Goal: Transaction & Acquisition: Obtain resource

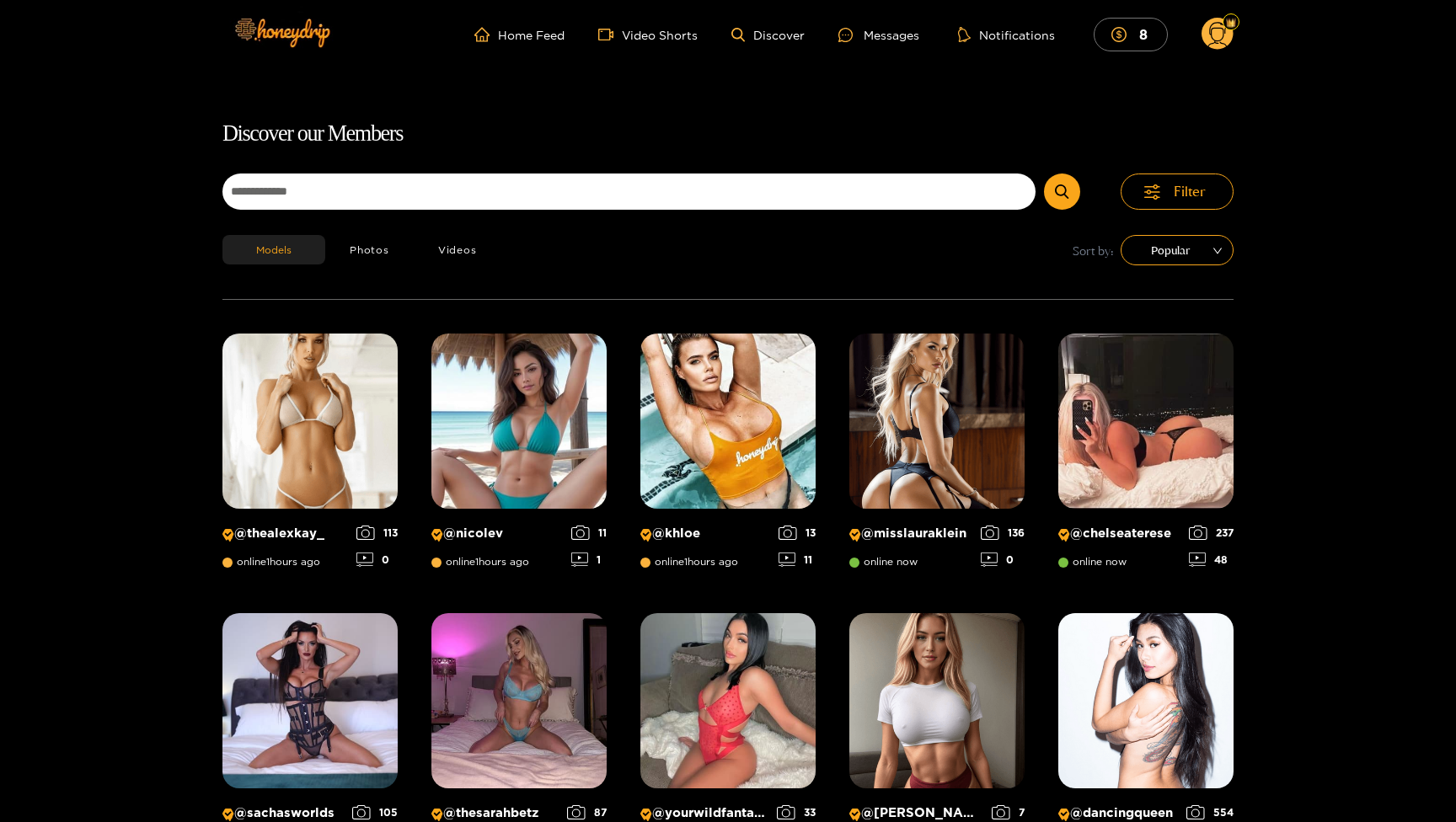
click at [1207, 35] on circle at bounding box center [1216, 33] width 32 height 32
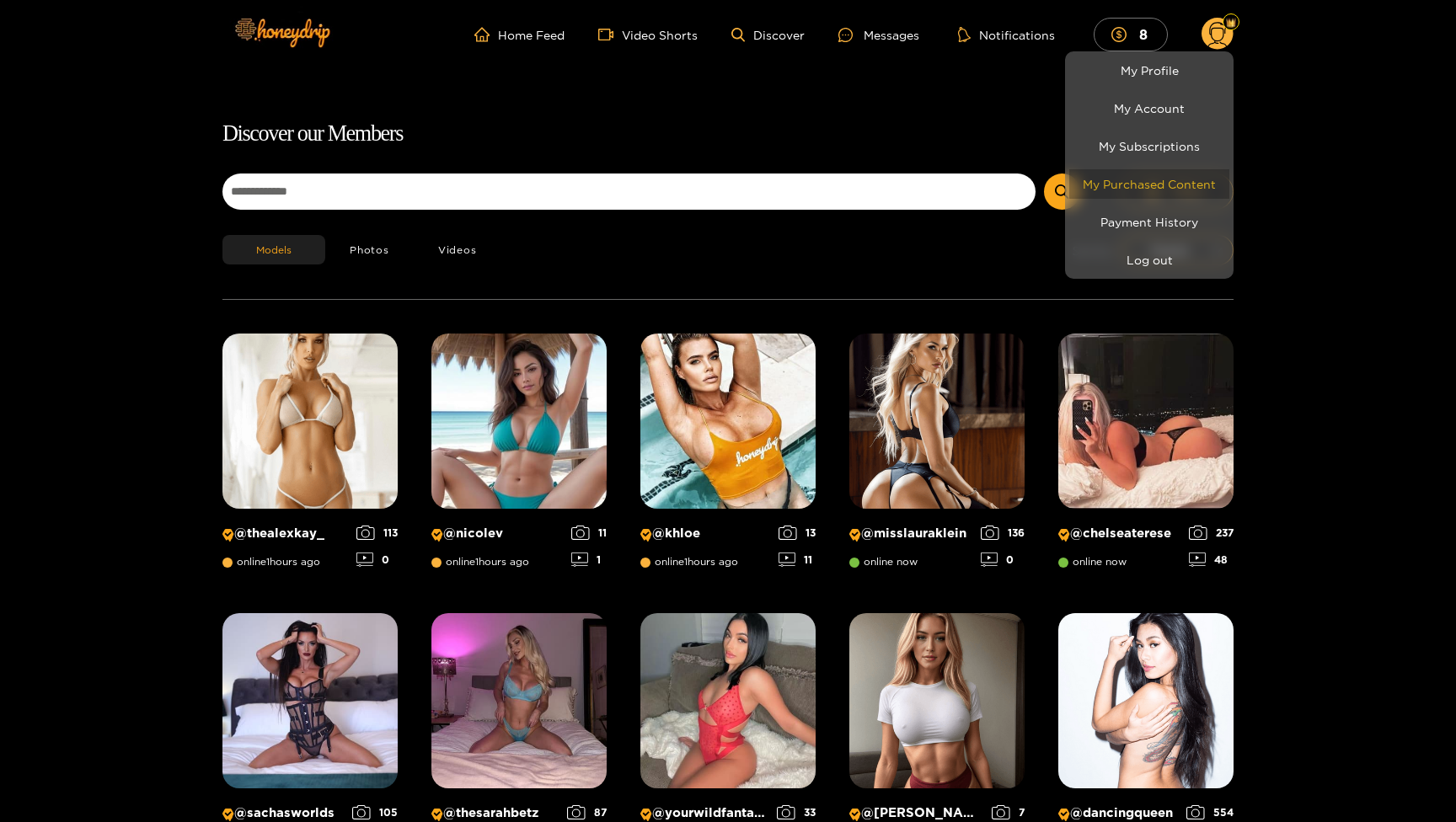
click at [1160, 183] on link "My Purchased Content" at bounding box center [1149, 184] width 160 height 30
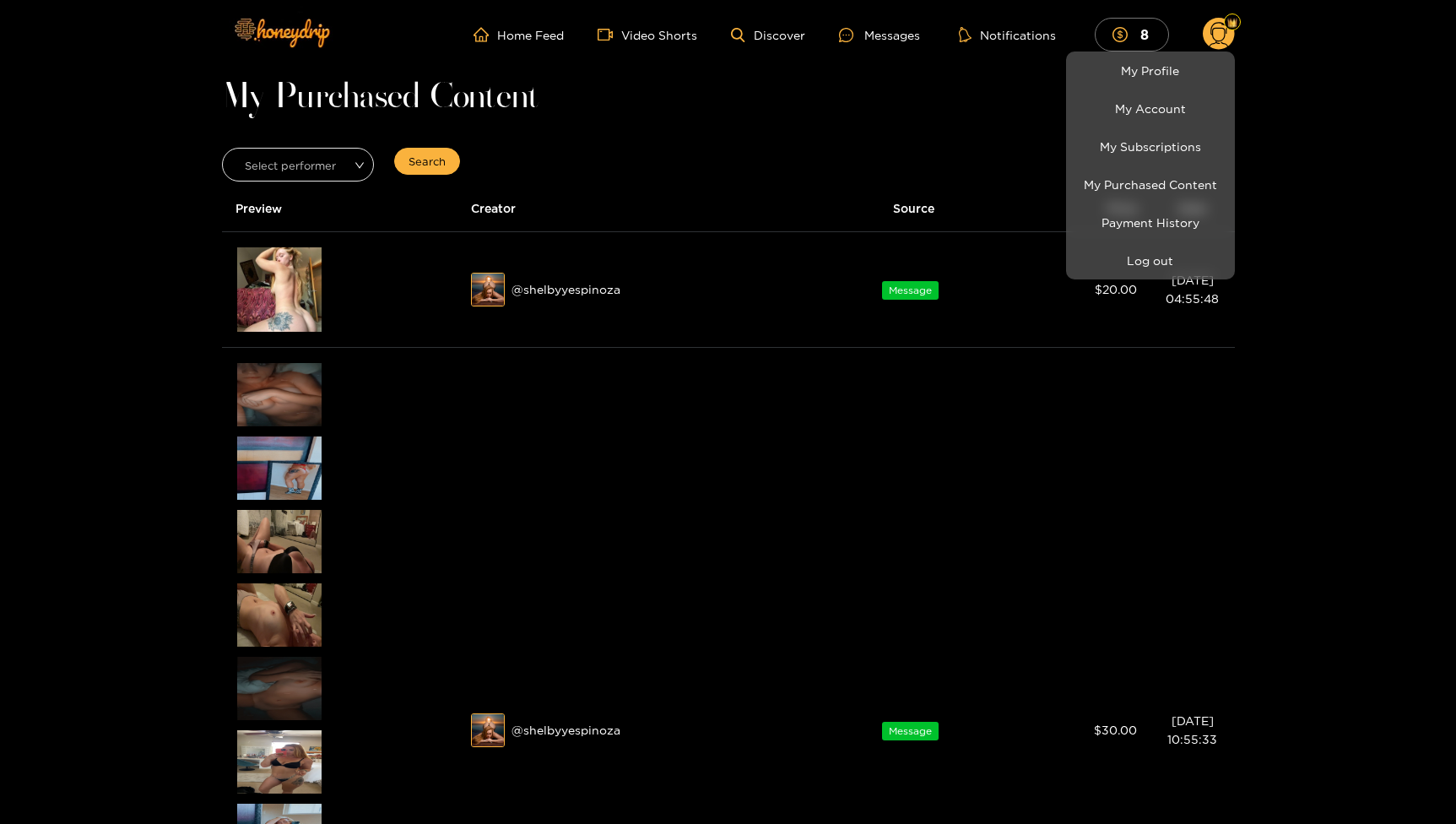
click at [586, 292] on div at bounding box center [728, 412] width 1456 height 824
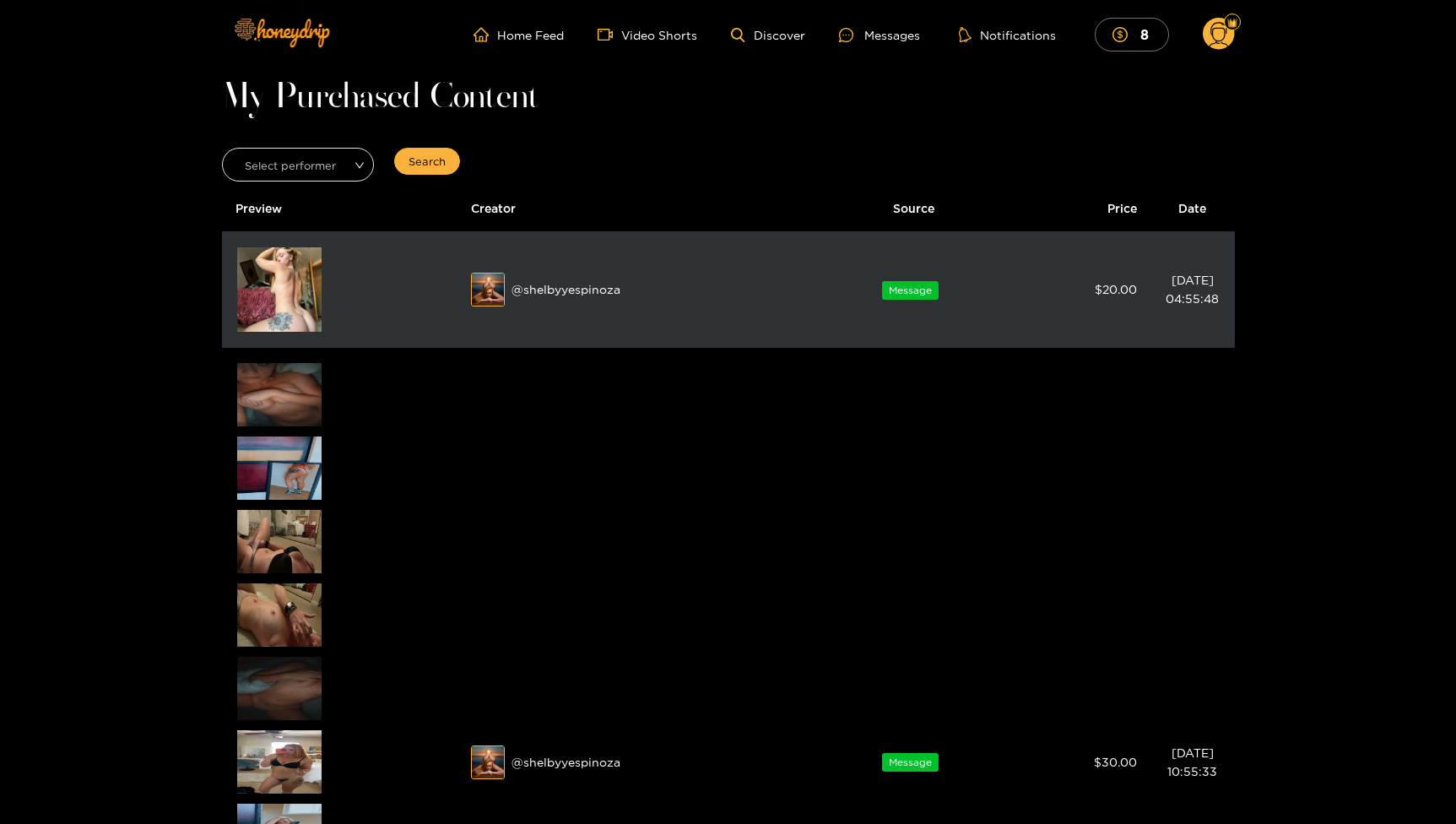
click at [478, 301] on img at bounding box center [488, 290] width 34 height 34
click at [492, 292] on img at bounding box center [488, 290] width 34 height 34
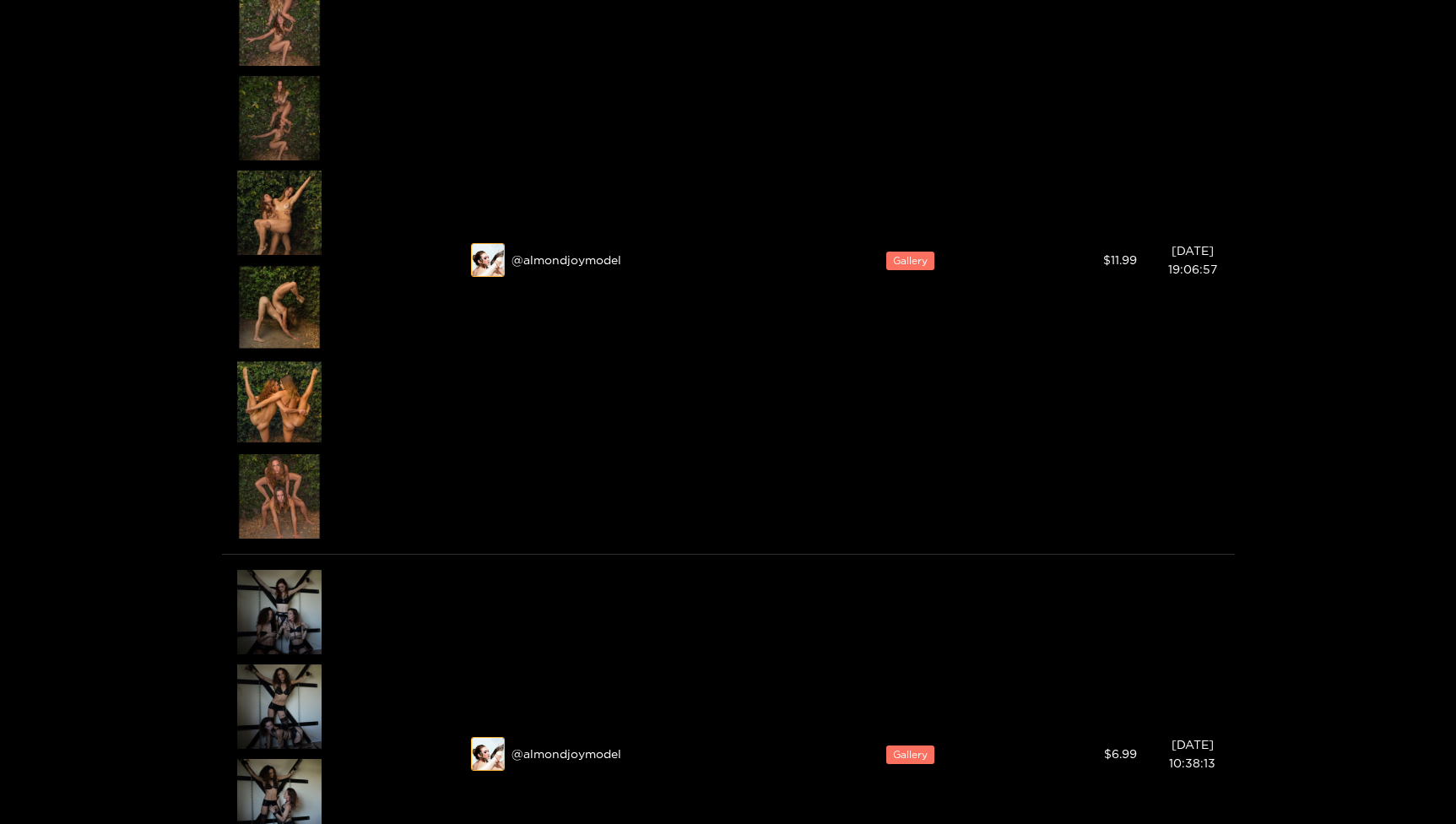
scroll to position [1332, 0]
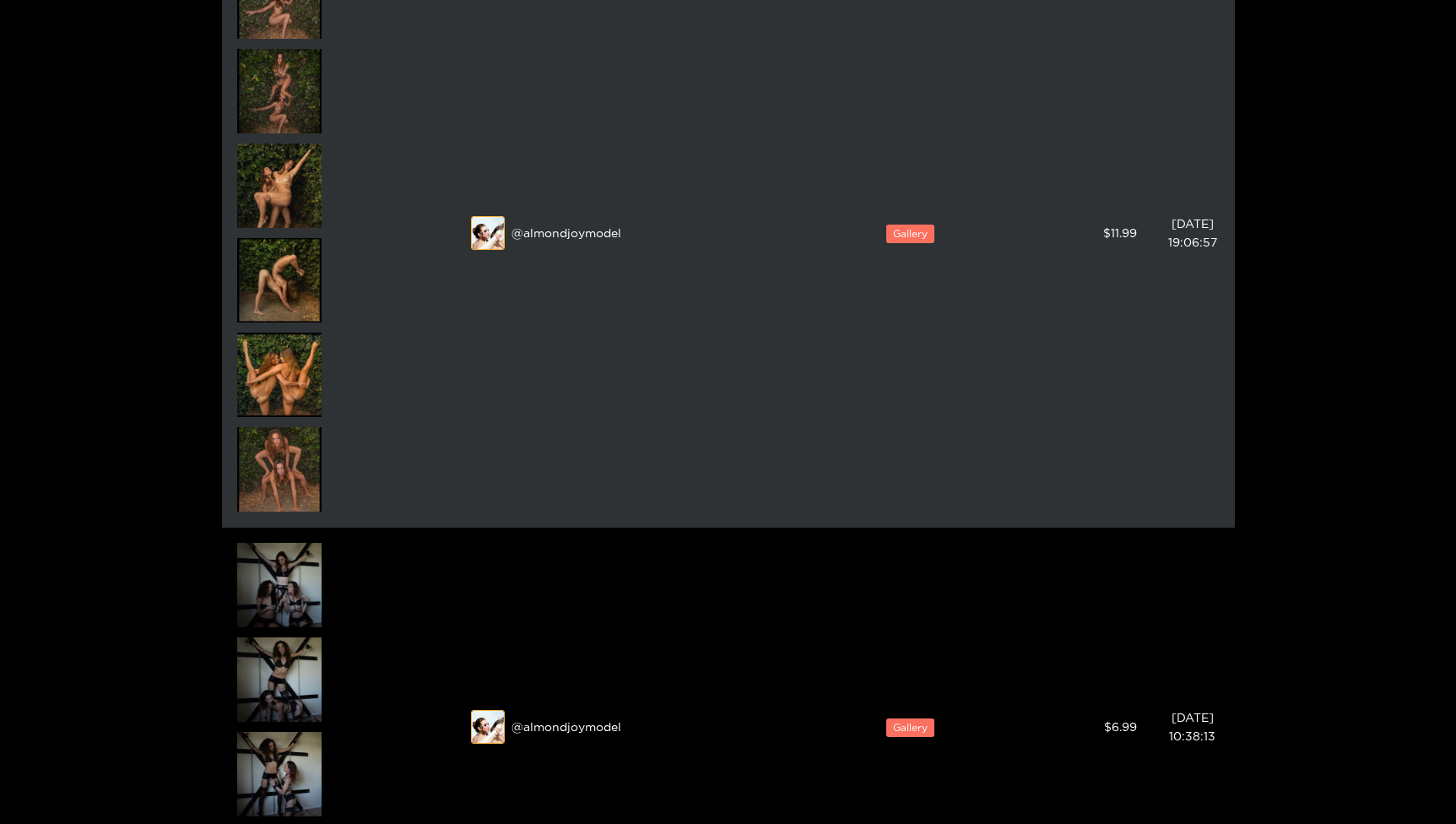
click at [479, 234] on img at bounding box center [488, 233] width 34 height 34
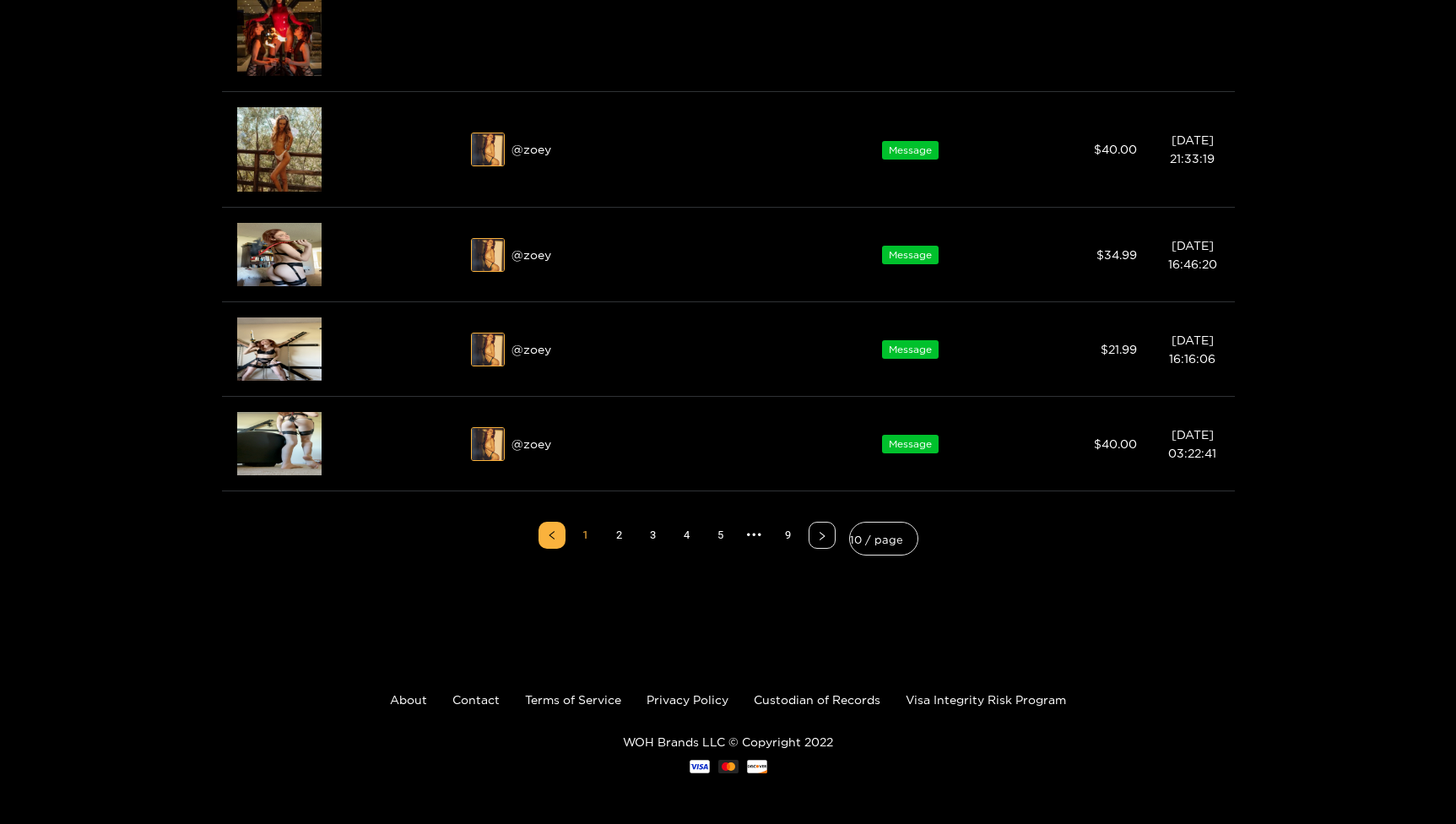
scroll to position [2567, 0]
click at [787, 541] on link "9" at bounding box center [788, 535] width 25 height 25
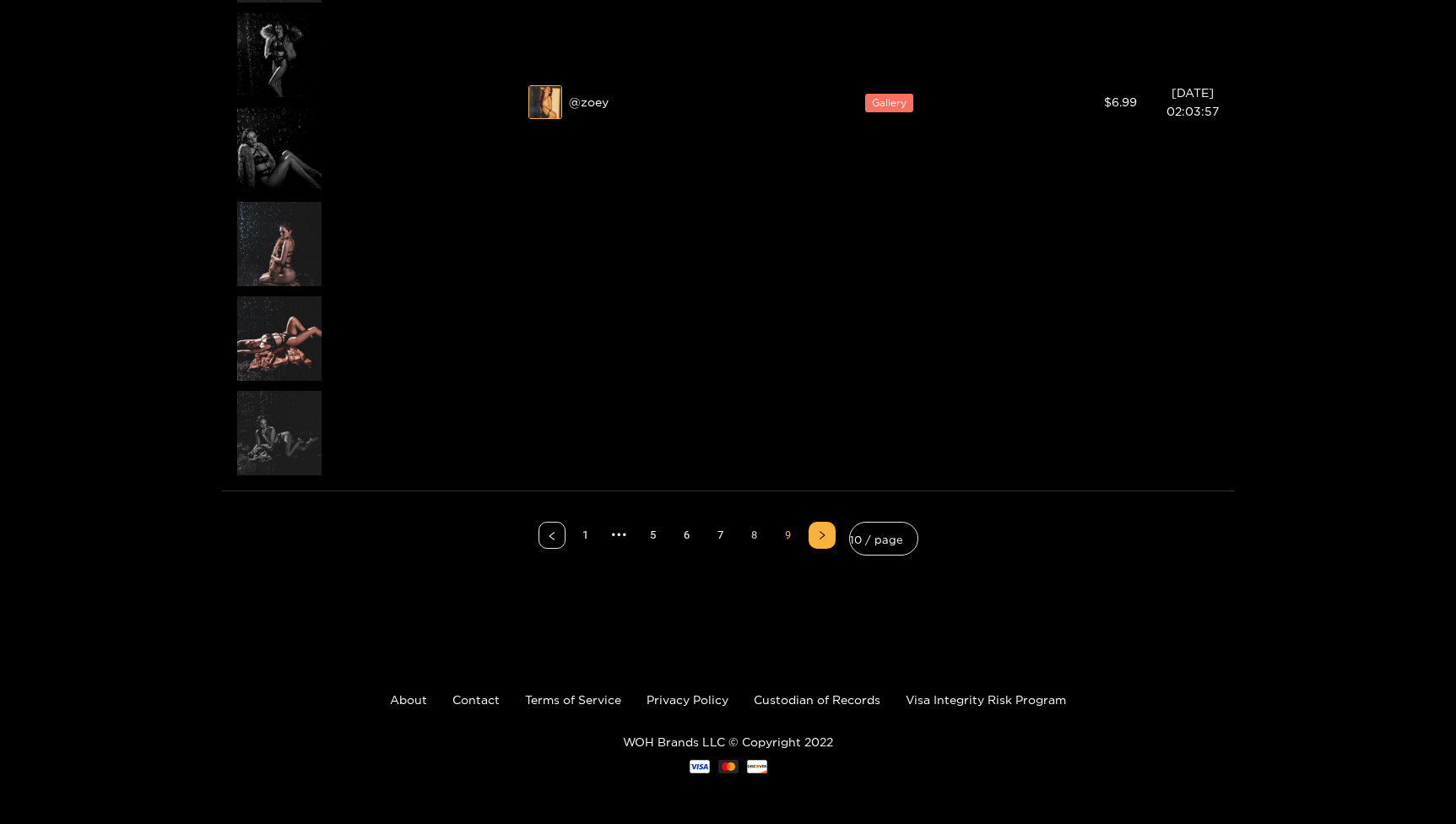
click at [761, 540] on link "8" at bounding box center [754, 535] width 25 height 25
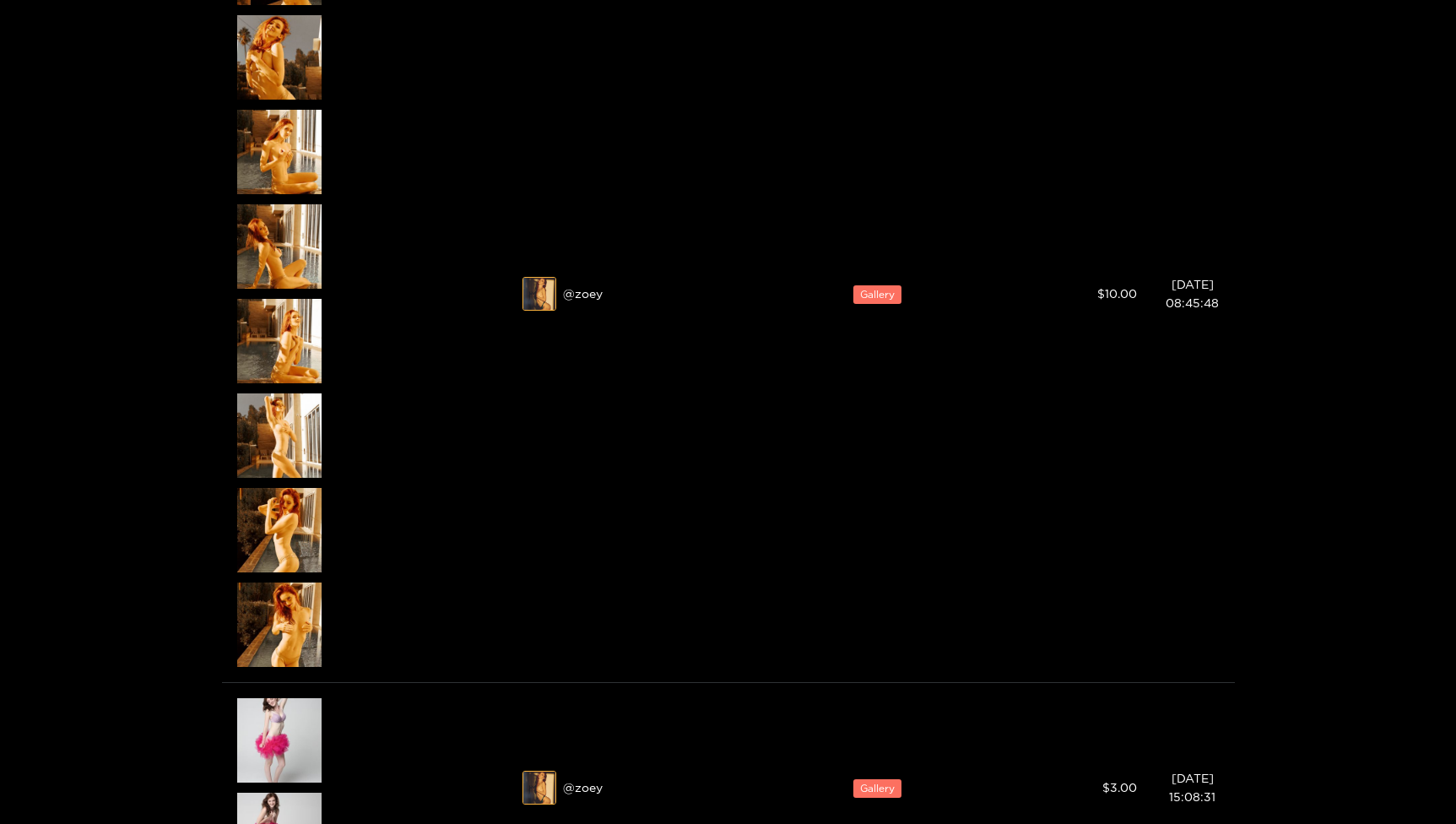
scroll to position [1108, 0]
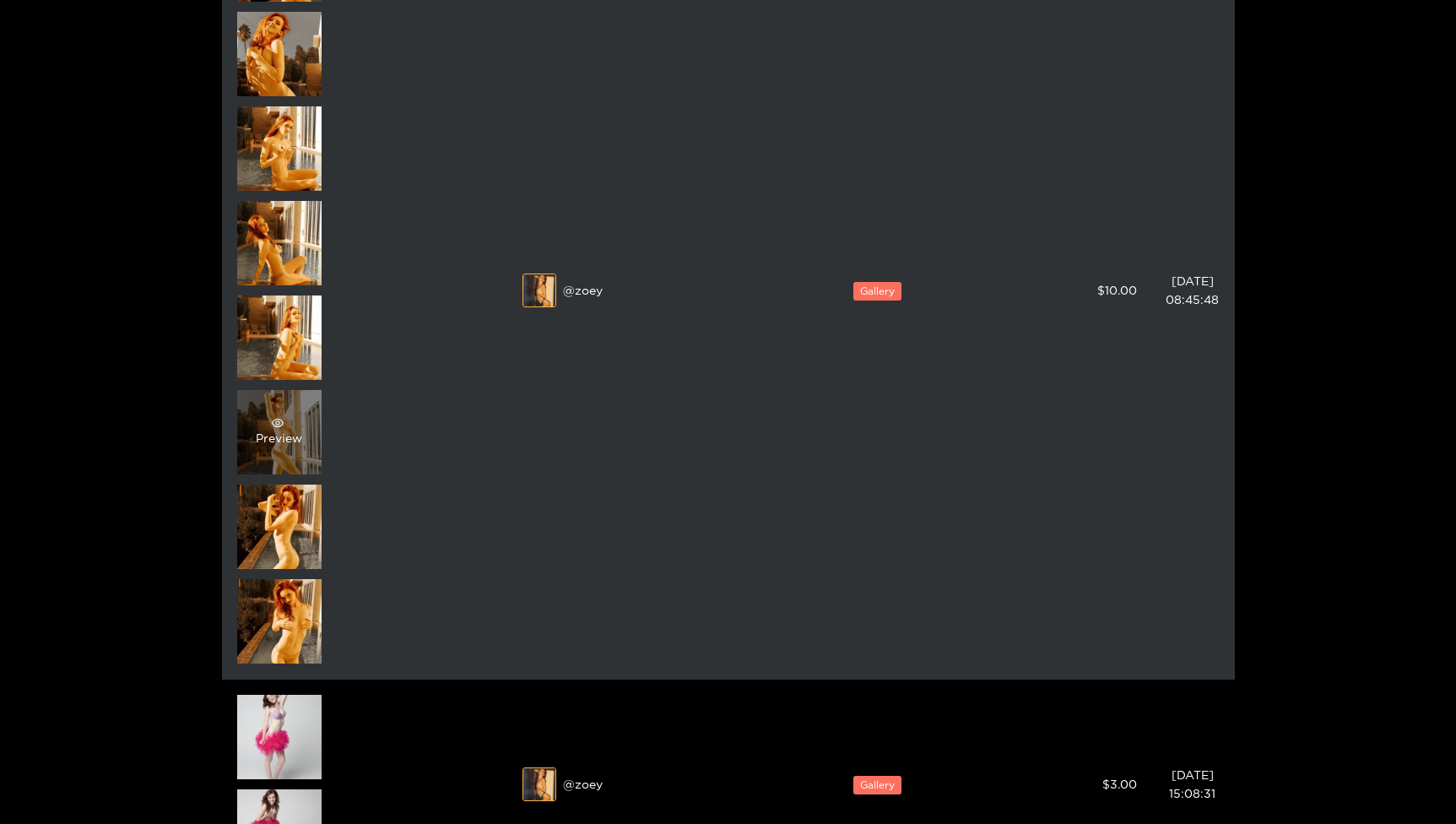
click at [303, 443] on div "Preview" at bounding box center [279, 432] width 84 height 84
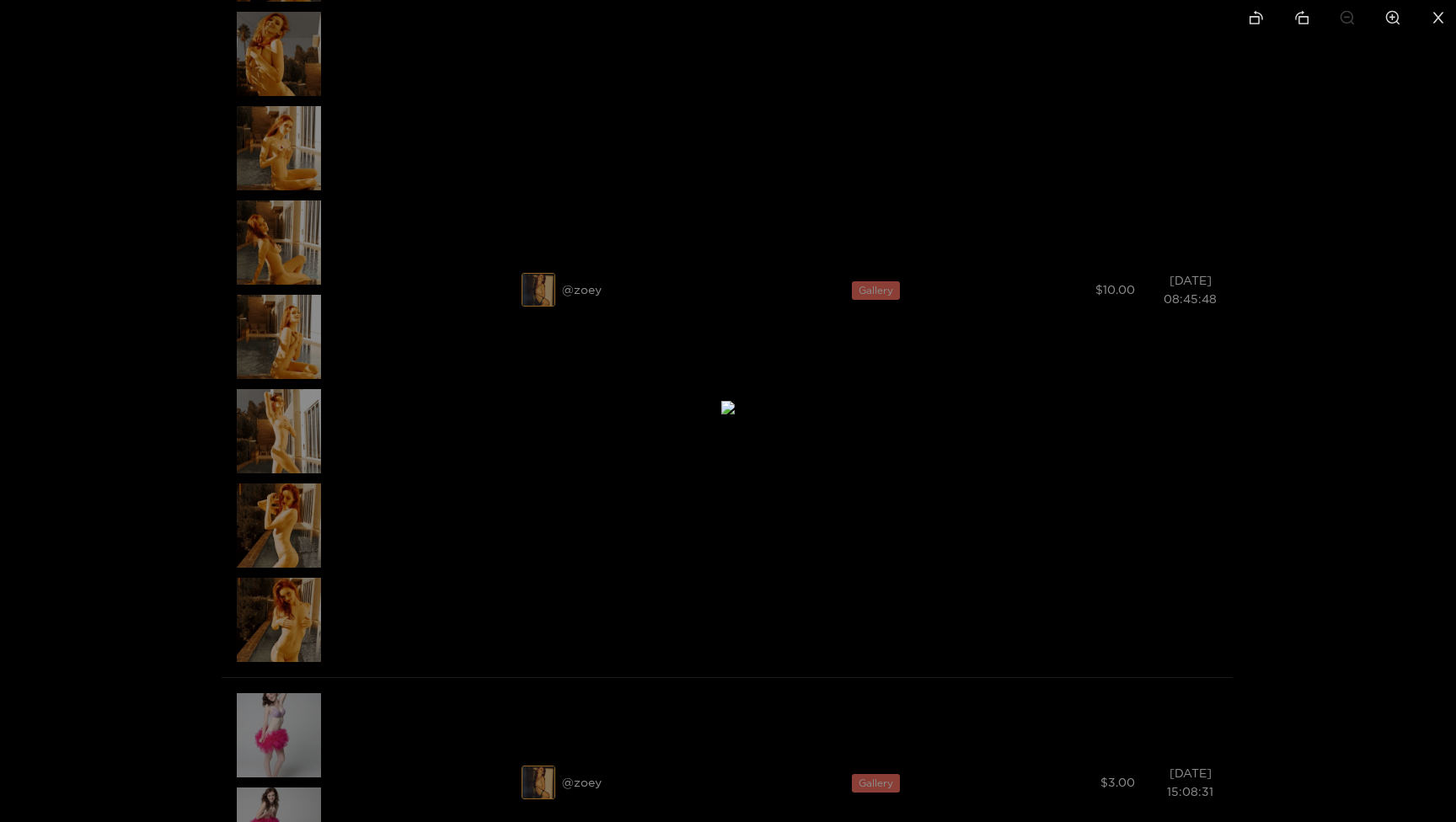
click at [1436, 16] on icon "close" at bounding box center [1439, 17] width 15 height 15
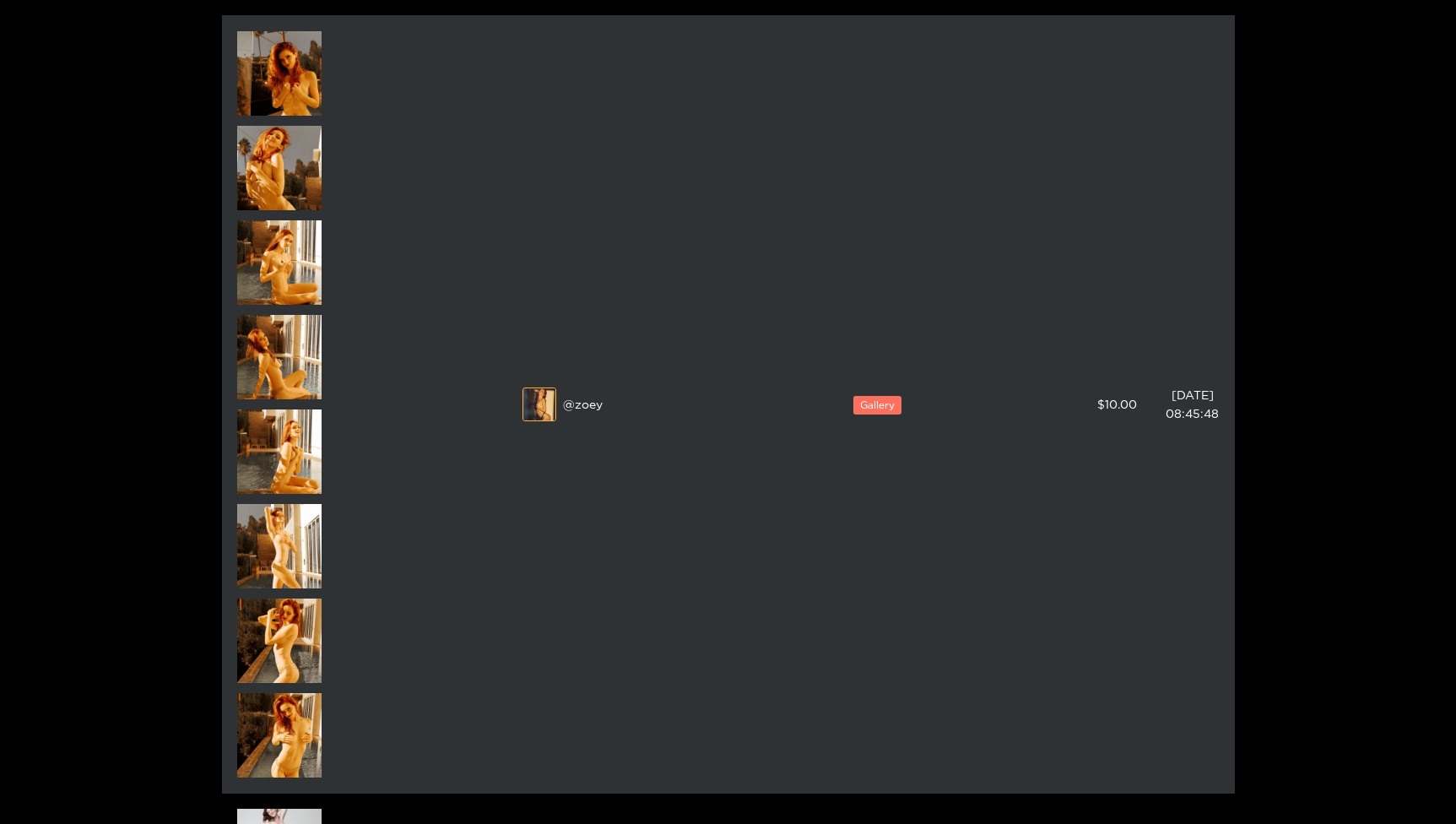
scroll to position [992, 0]
click at [315, 463] on div "Preview" at bounding box center [279, 452] width 84 height 84
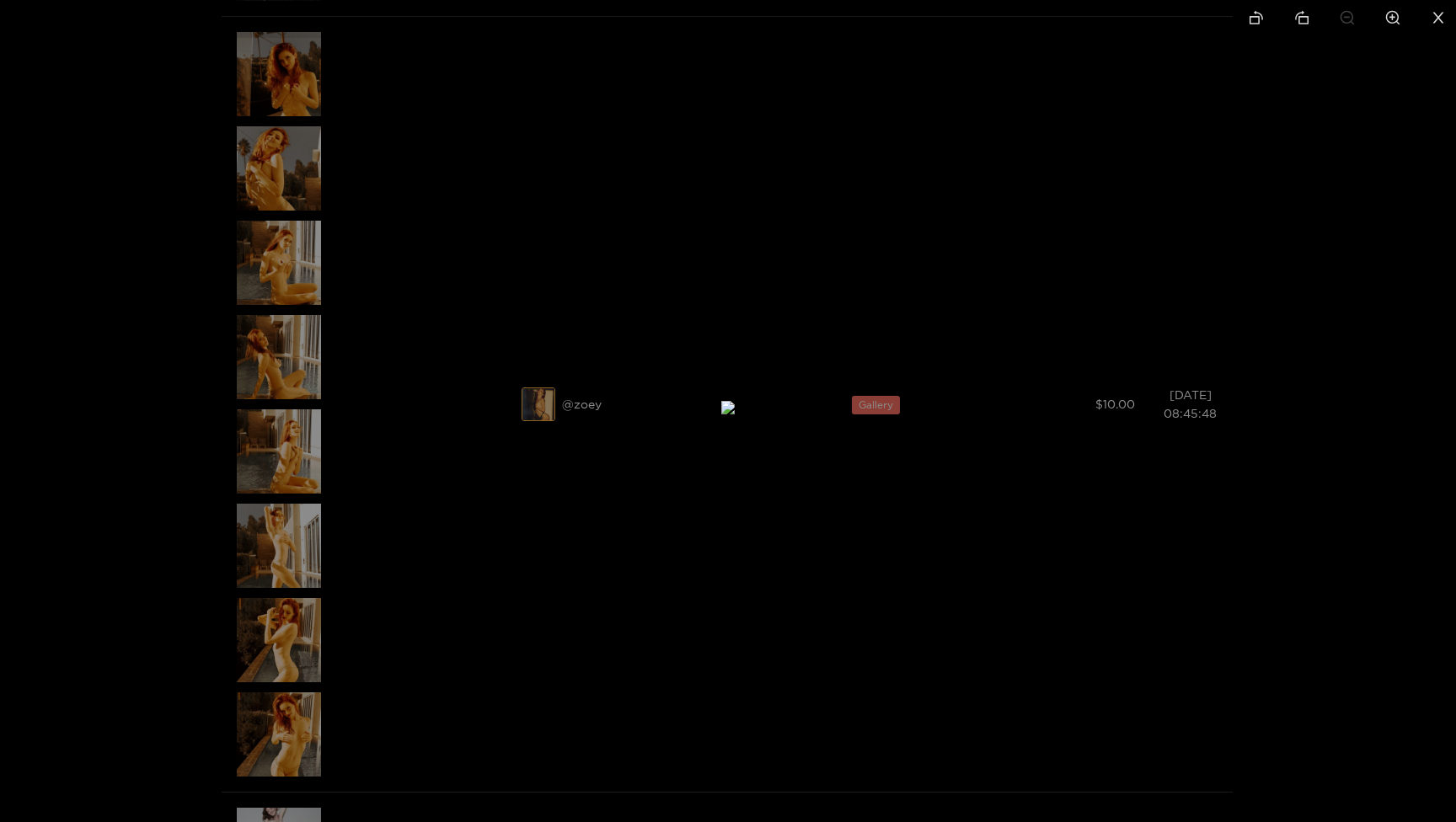
click at [1438, 18] on icon "close" at bounding box center [1438, 16] width 11 height 11
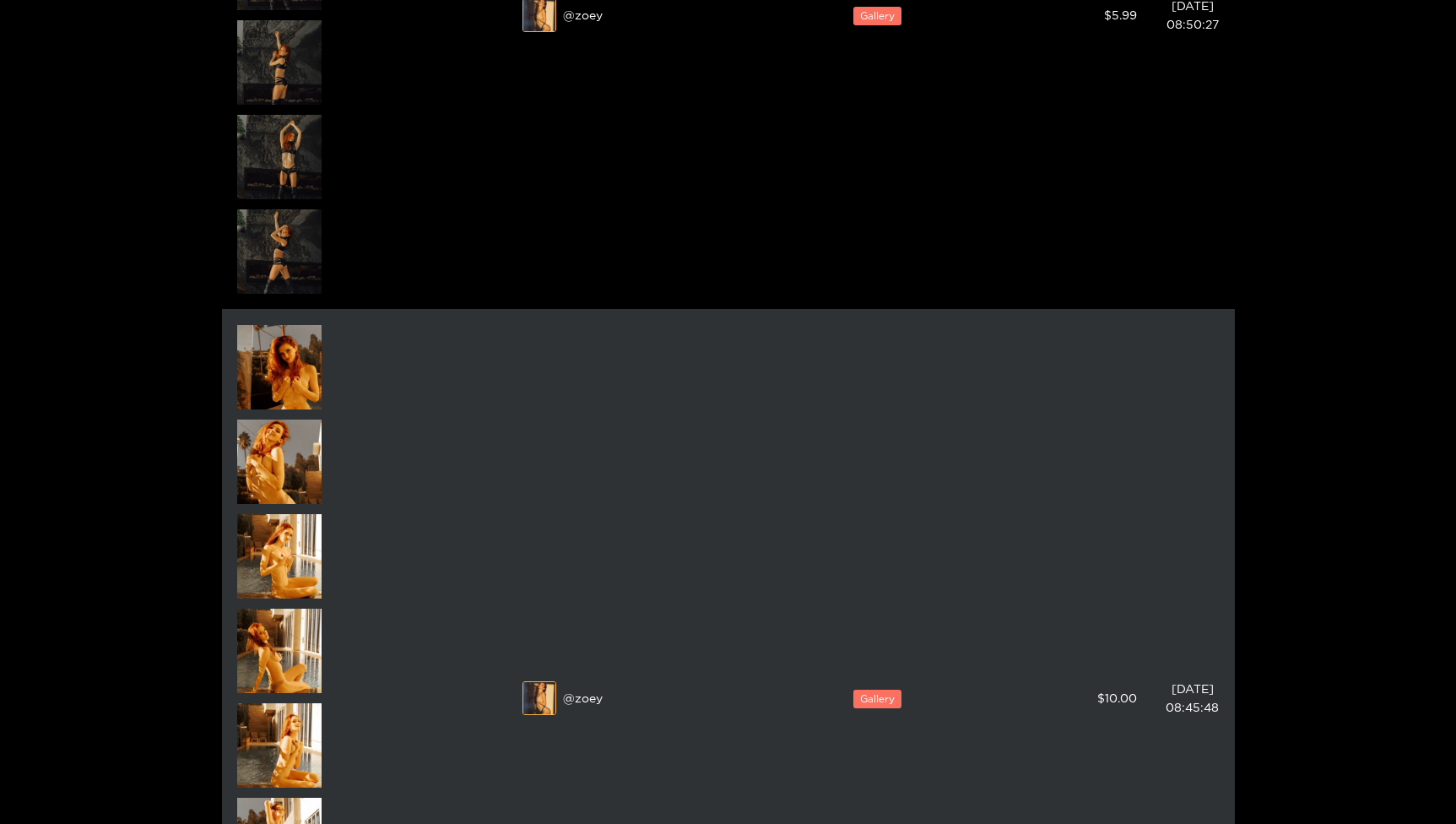
scroll to position [681, 0]
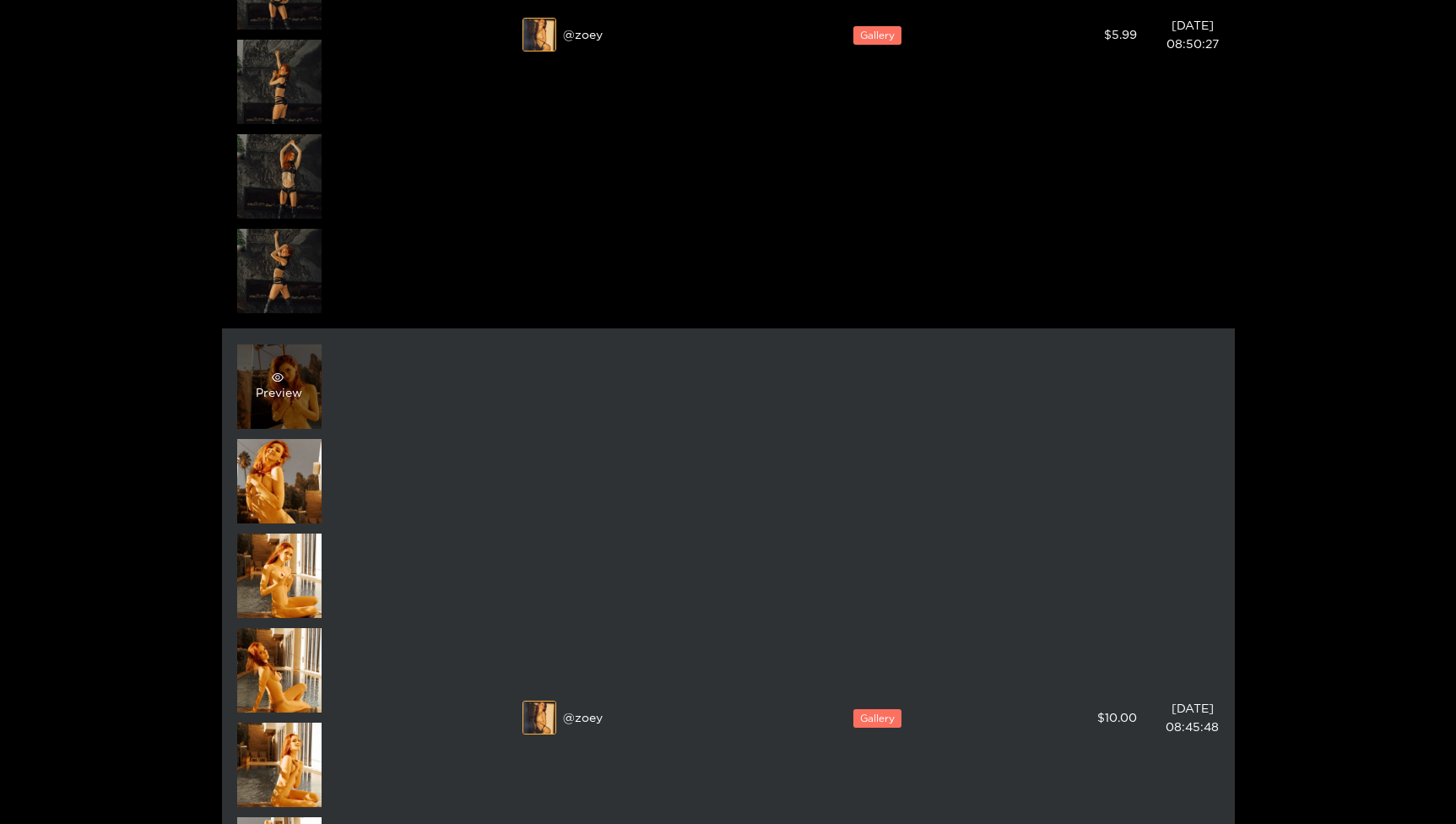
click at [289, 395] on div "Preview" at bounding box center [279, 386] width 46 height 30
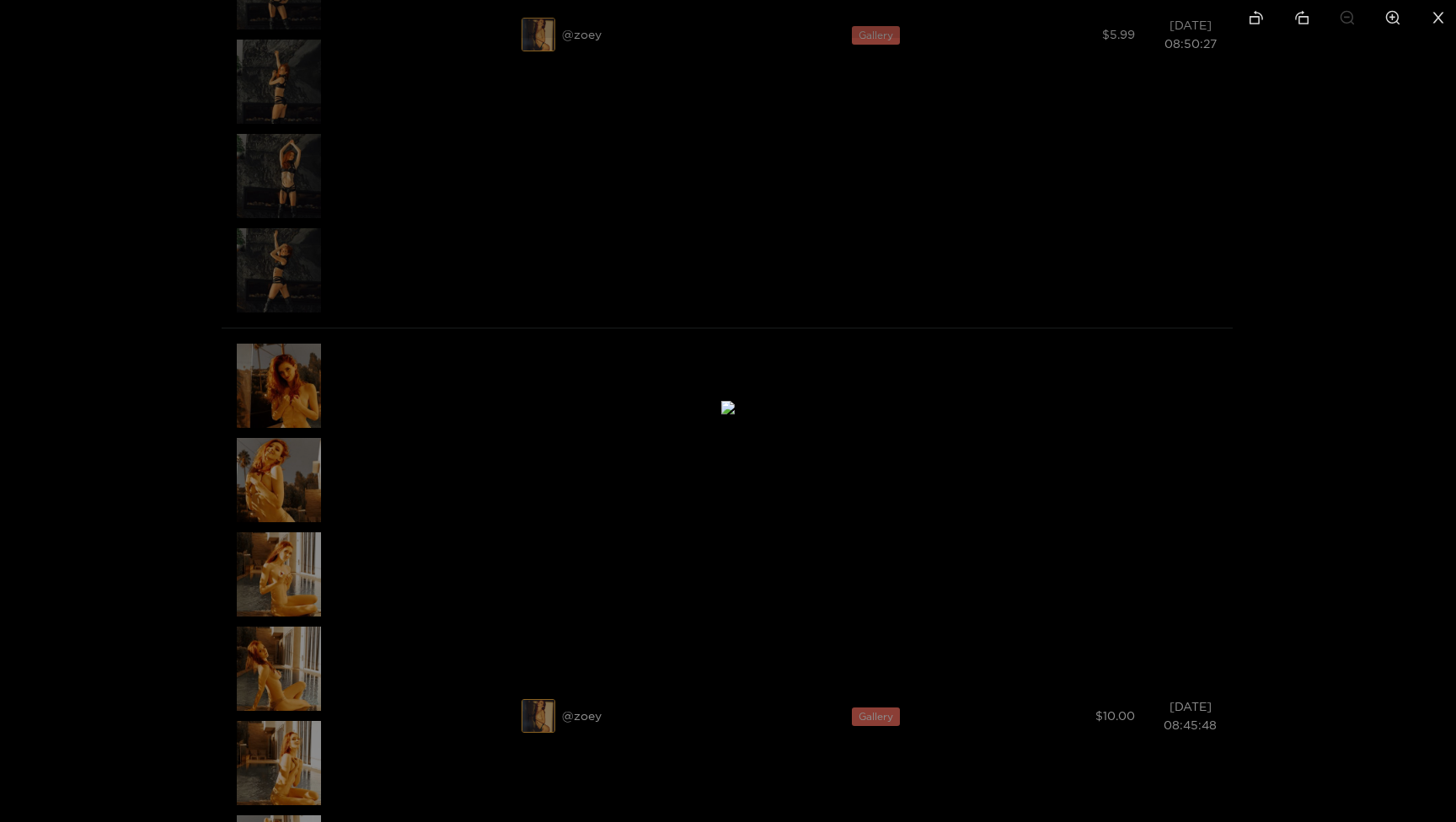
click at [1443, 27] on li at bounding box center [1438, 18] width 36 height 38
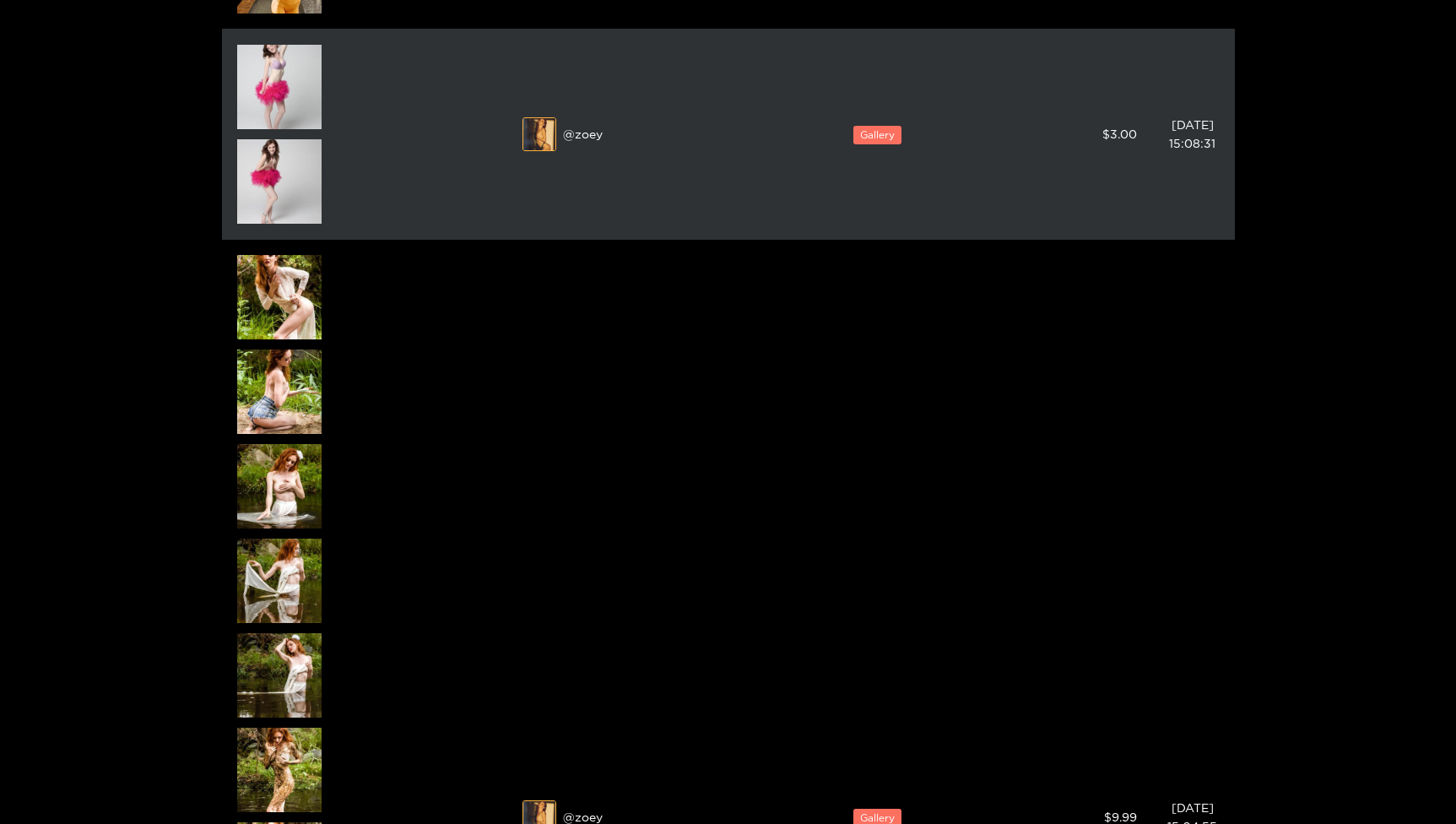
scroll to position [1769, 0]
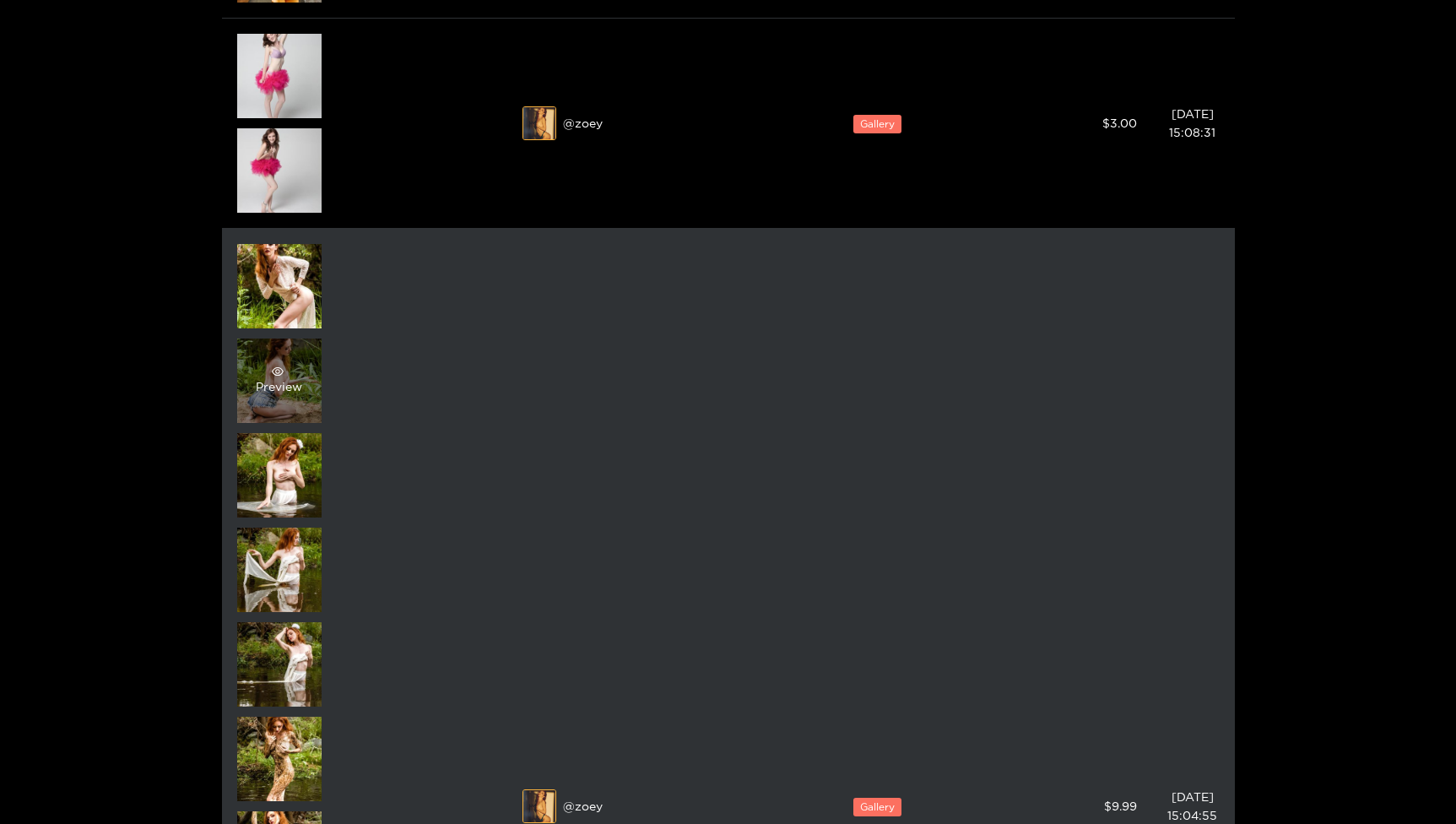
click at [295, 382] on div "Preview" at bounding box center [279, 381] width 46 height 30
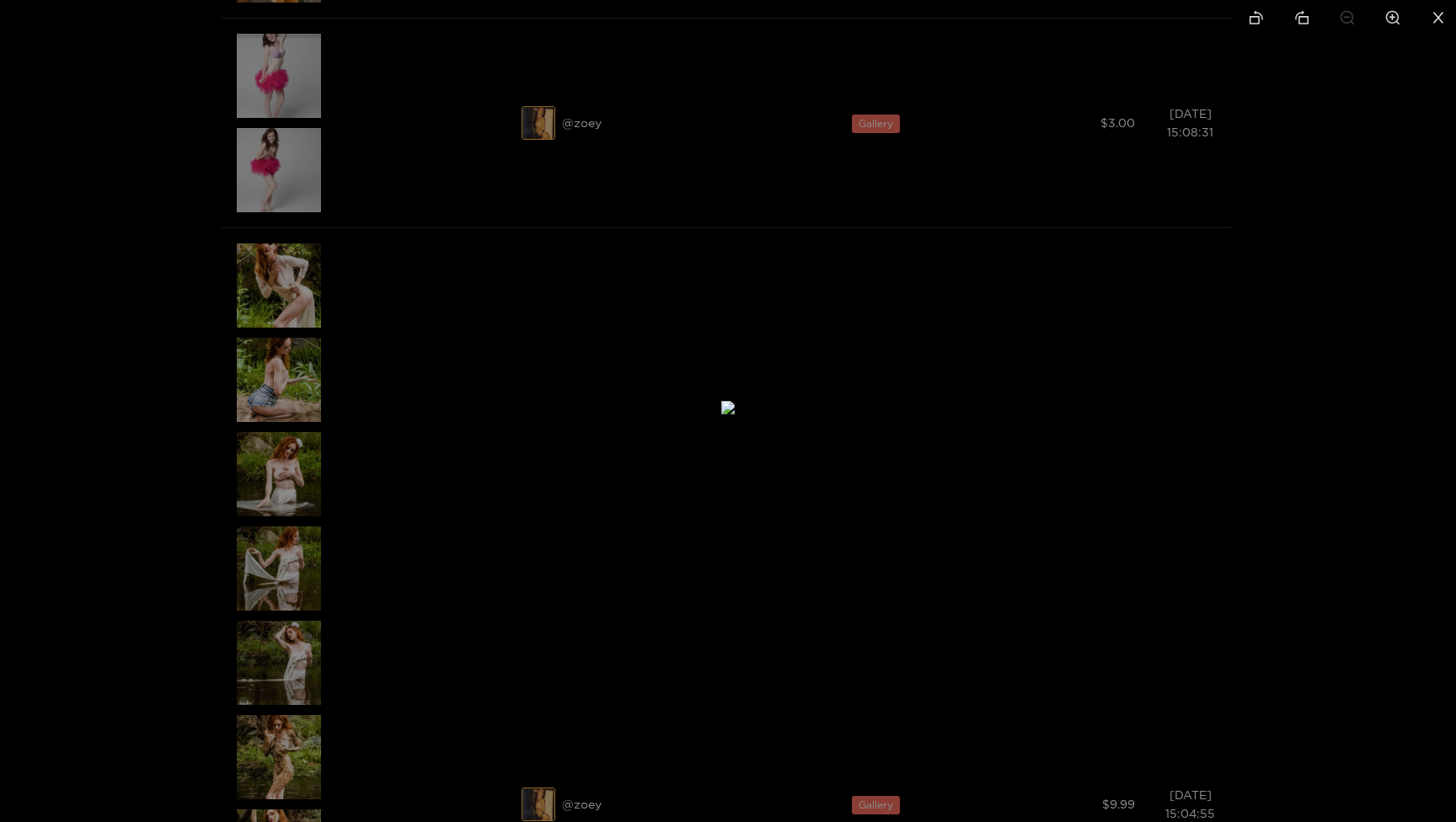
click at [221, 438] on div at bounding box center [728, 411] width 1456 height 822
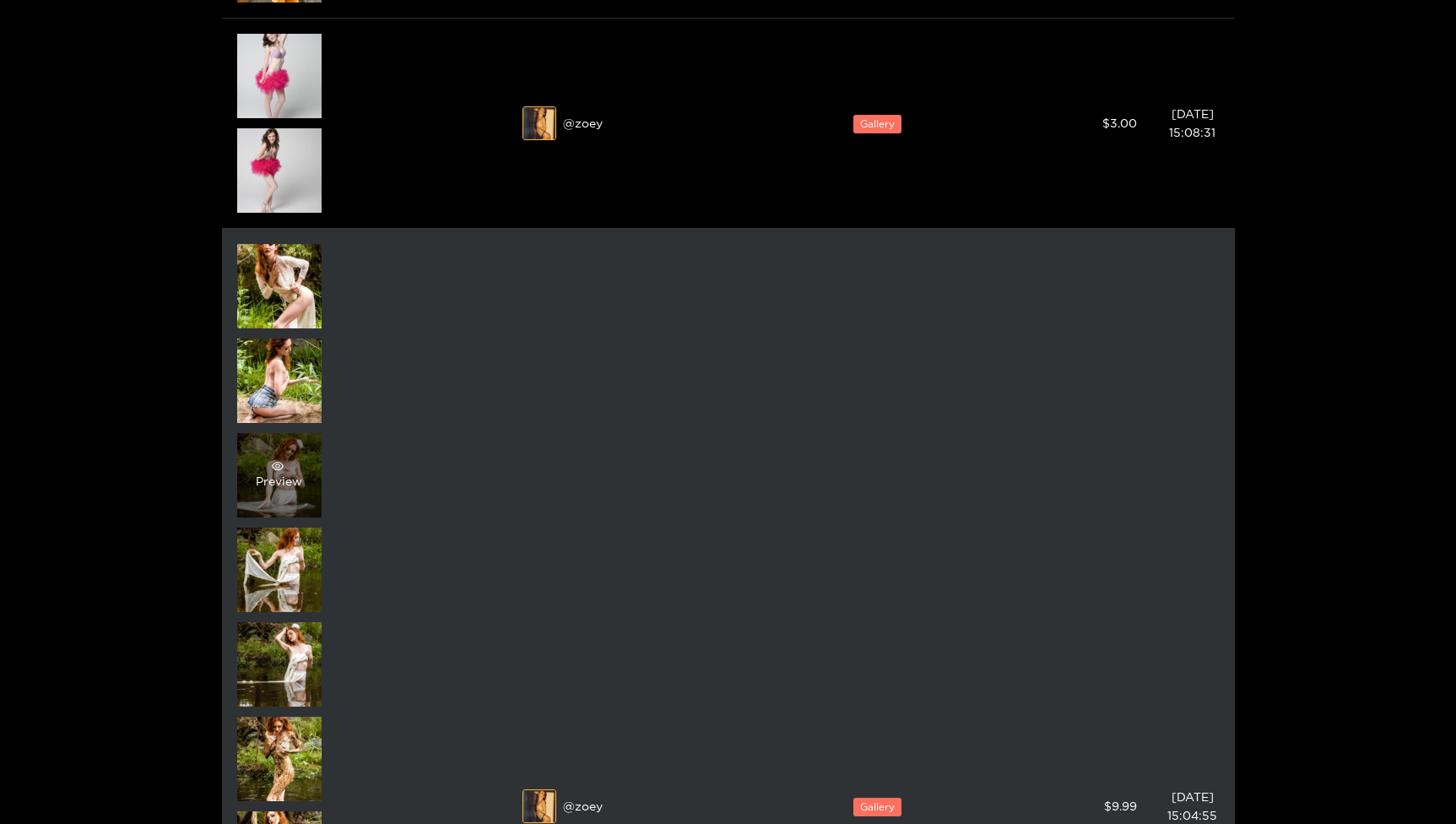
click at [252, 449] on div "Preview" at bounding box center [279, 474] width 84 height 84
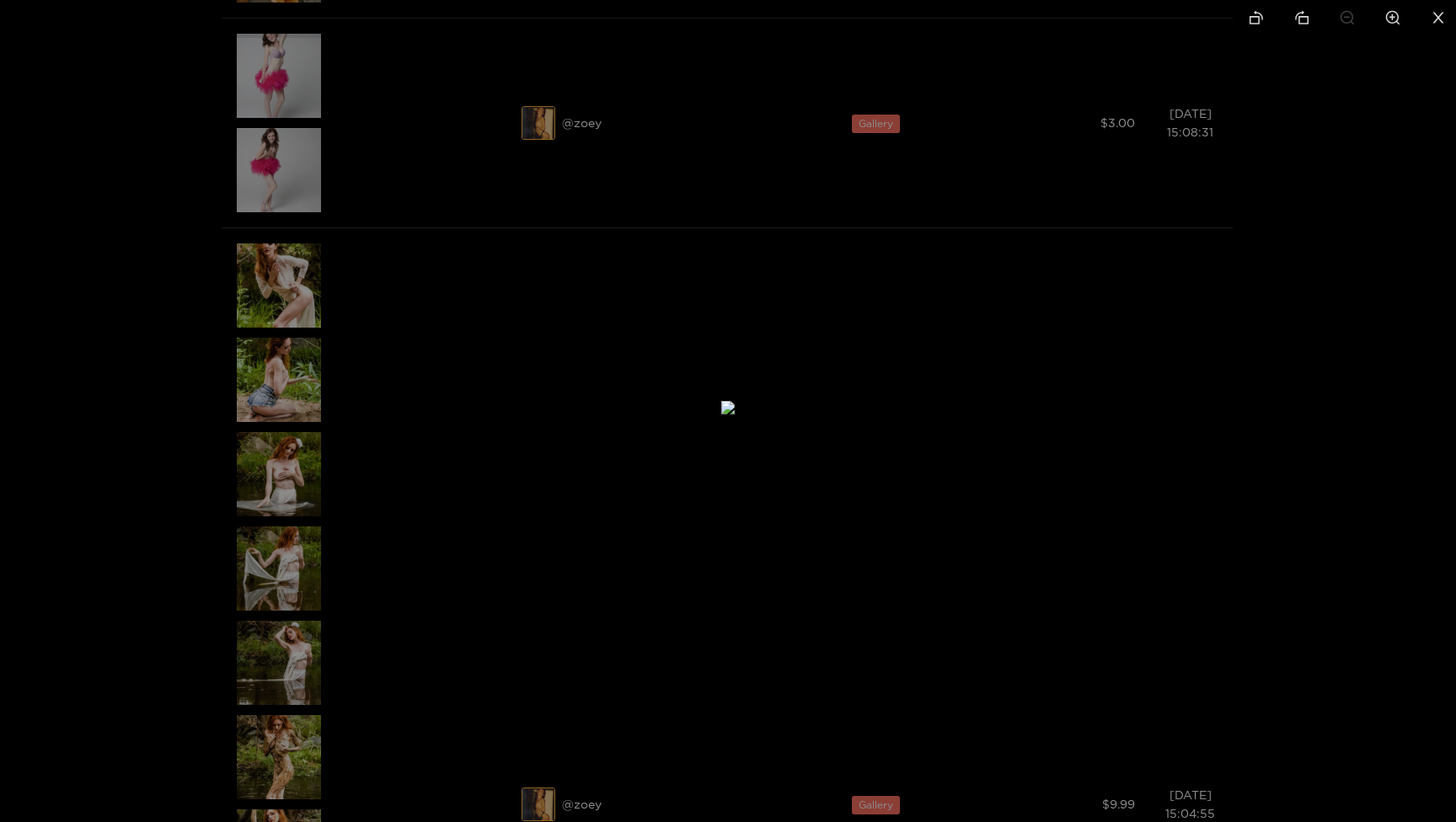
click at [161, 459] on div at bounding box center [728, 411] width 1456 height 822
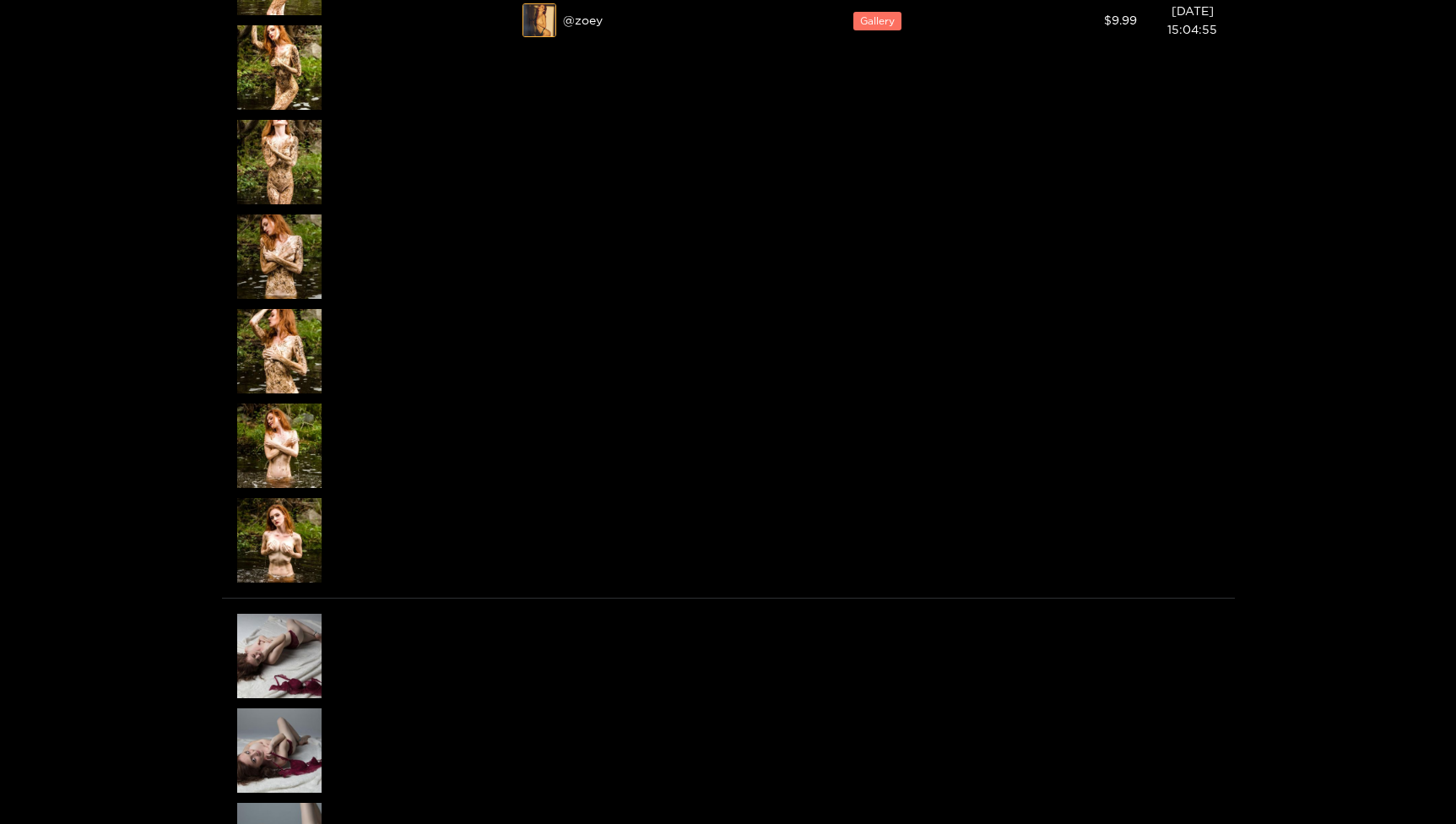
scroll to position [2569, 0]
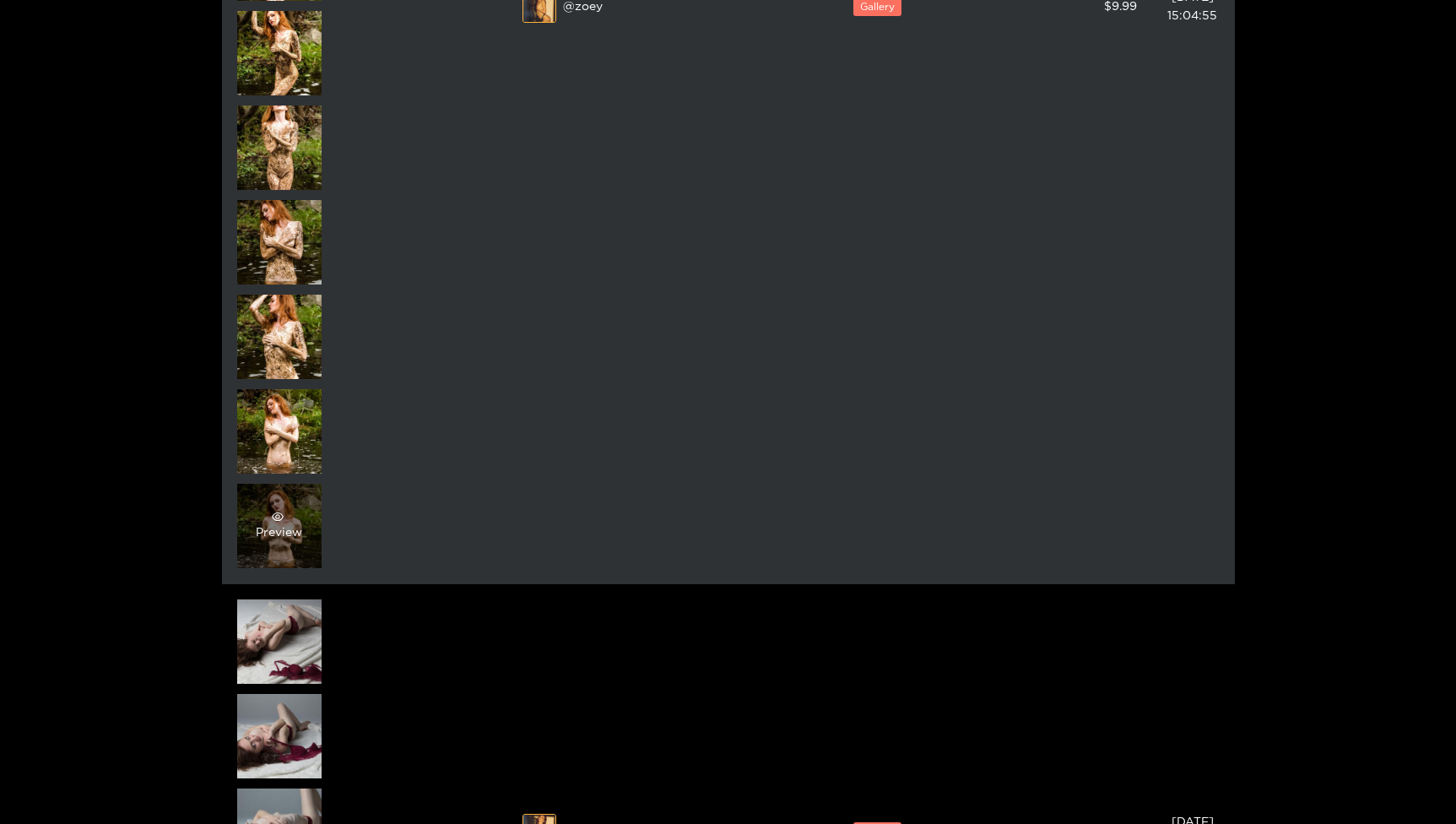
click at [264, 504] on div "Preview" at bounding box center [279, 526] width 84 height 84
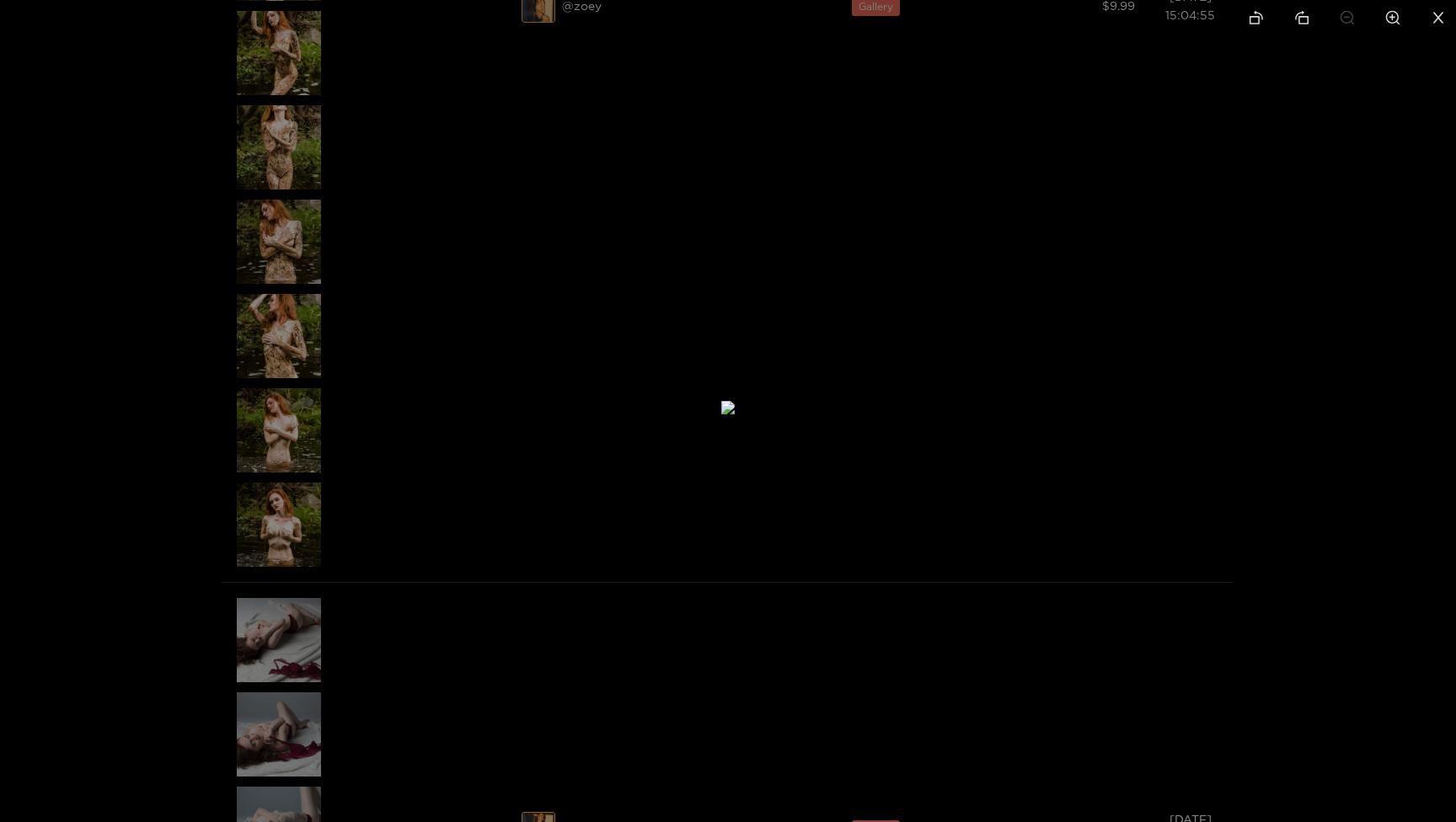
click at [201, 508] on div at bounding box center [728, 411] width 1456 height 822
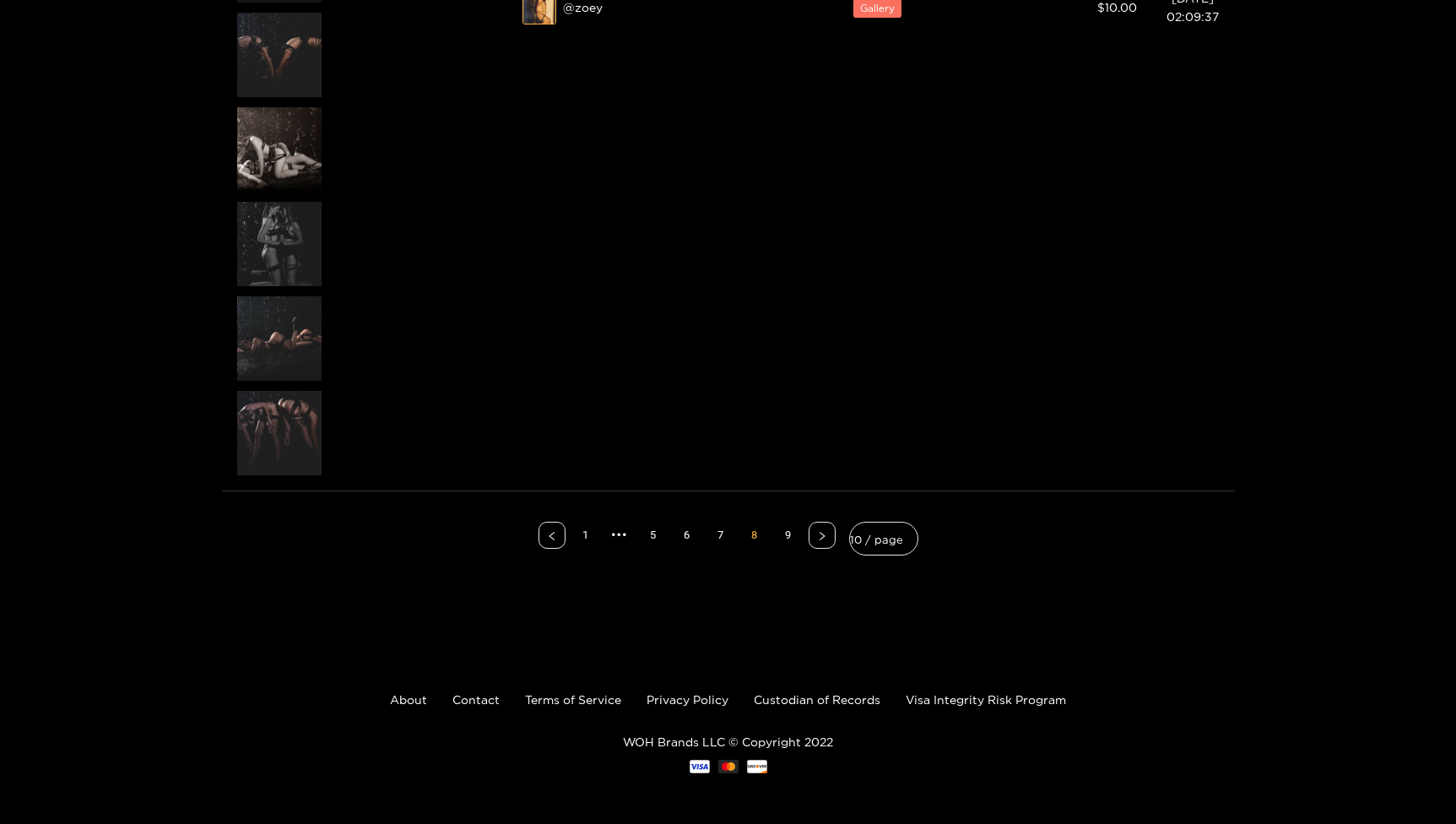
scroll to position [4921, 0]
click at [722, 536] on link "7" at bounding box center [721, 535] width 25 height 25
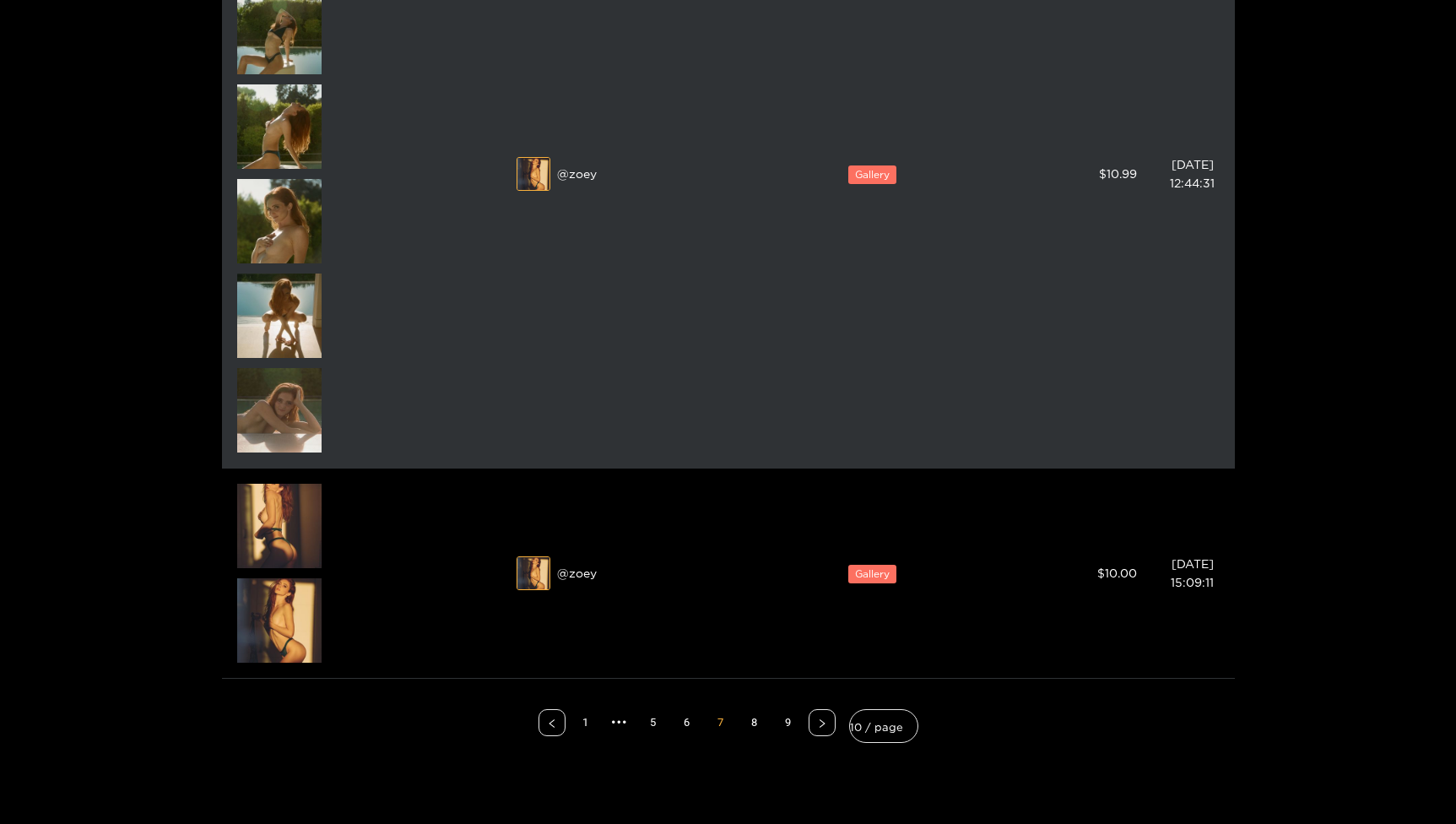
scroll to position [2583, 0]
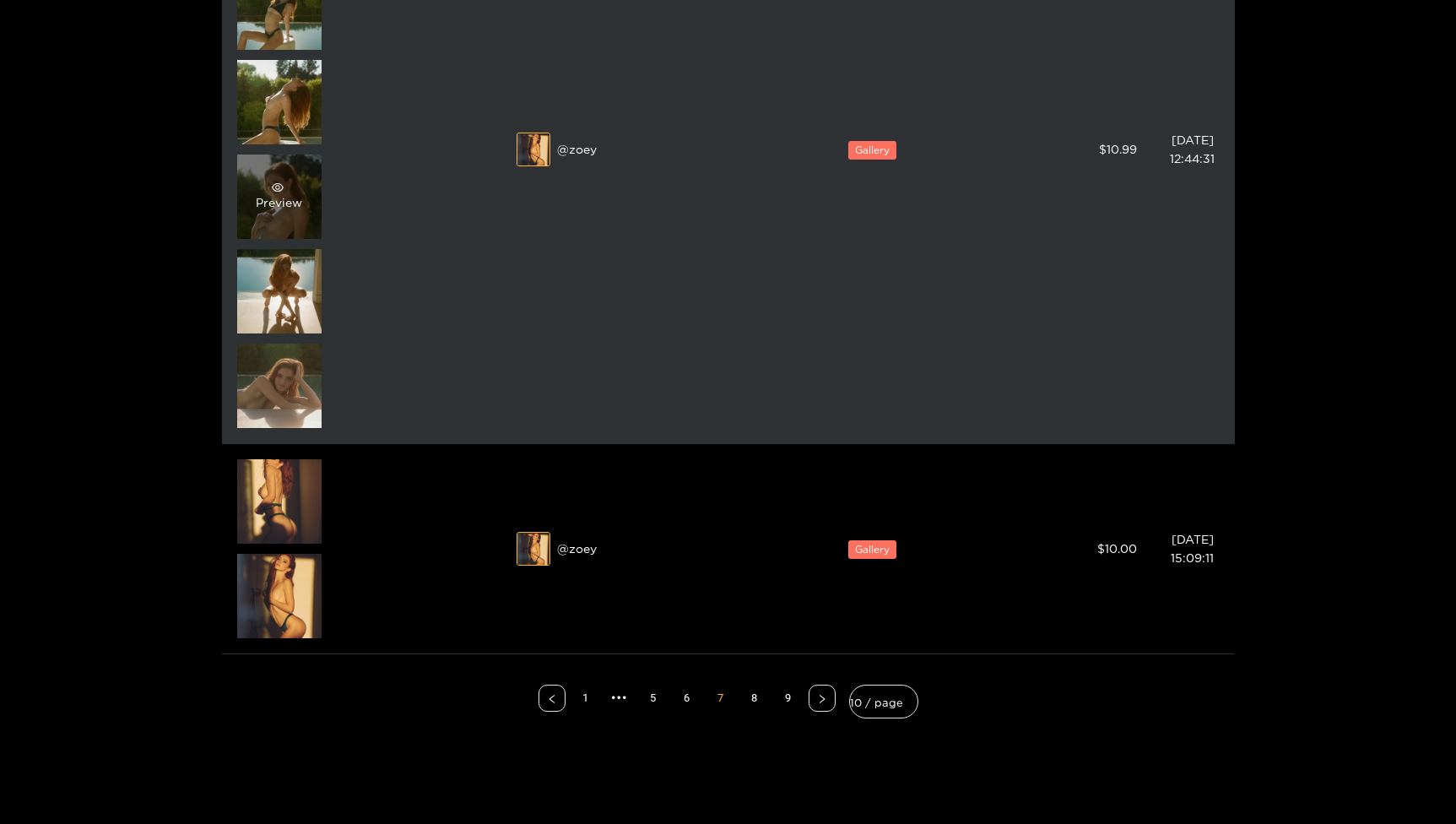
click at [288, 198] on div "Preview" at bounding box center [279, 196] width 46 height 30
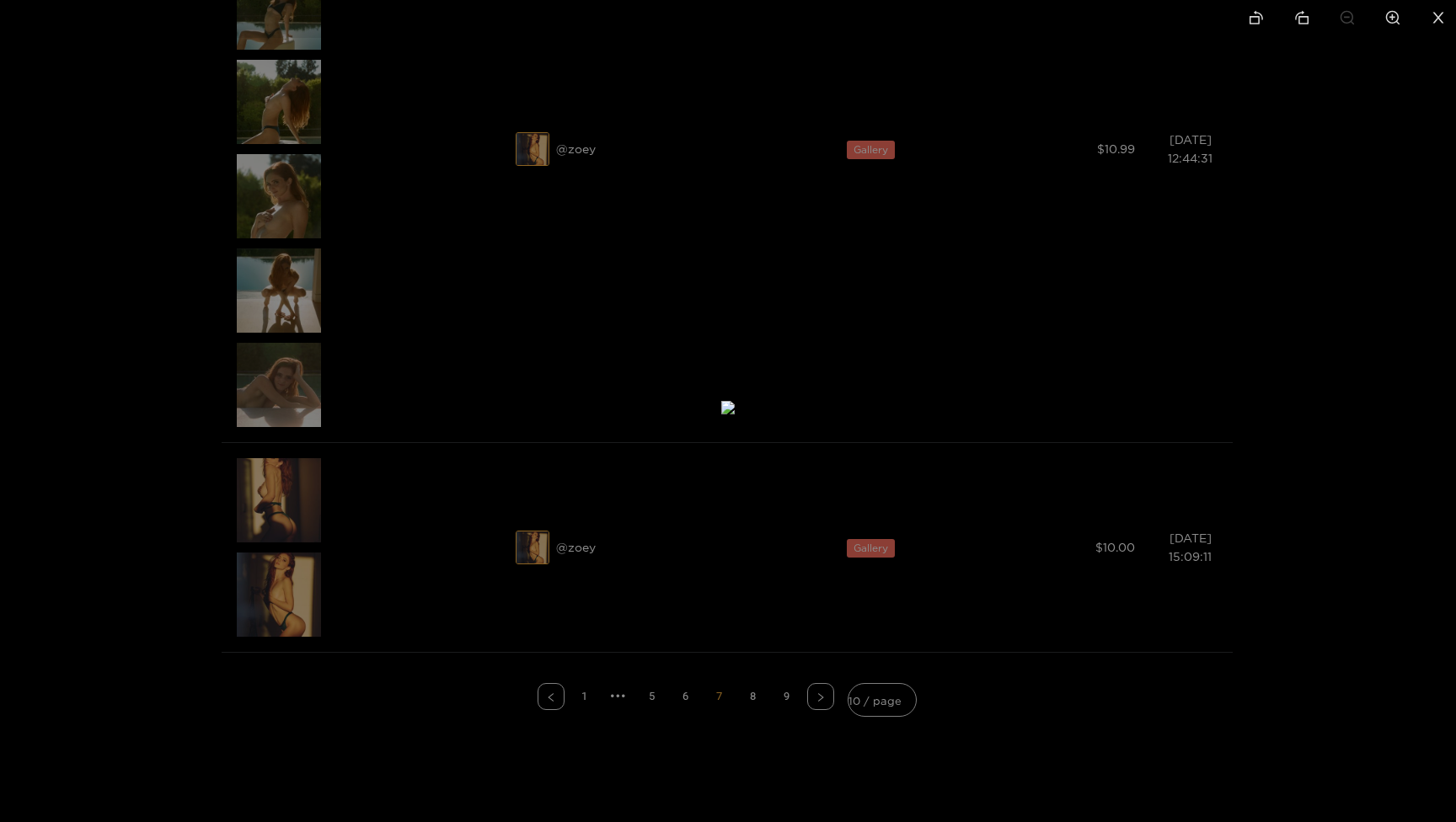
click at [1402, 20] on li at bounding box center [1392, 18] width 36 height 38
click at [1443, 21] on icon "close" at bounding box center [1439, 17] width 15 height 15
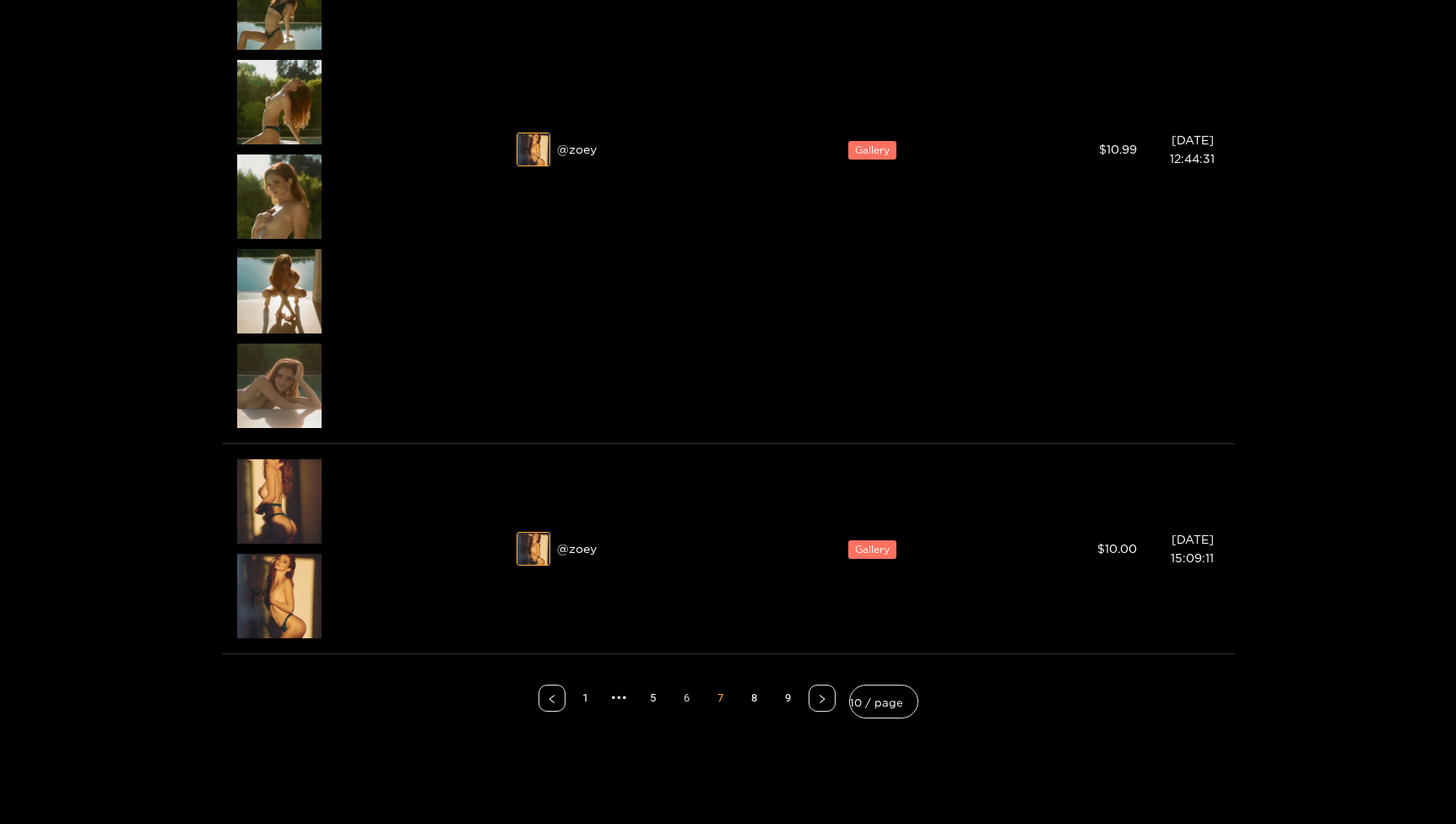
click at [691, 691] on link "6" at bounding box center [687, 698] width 25 height 25
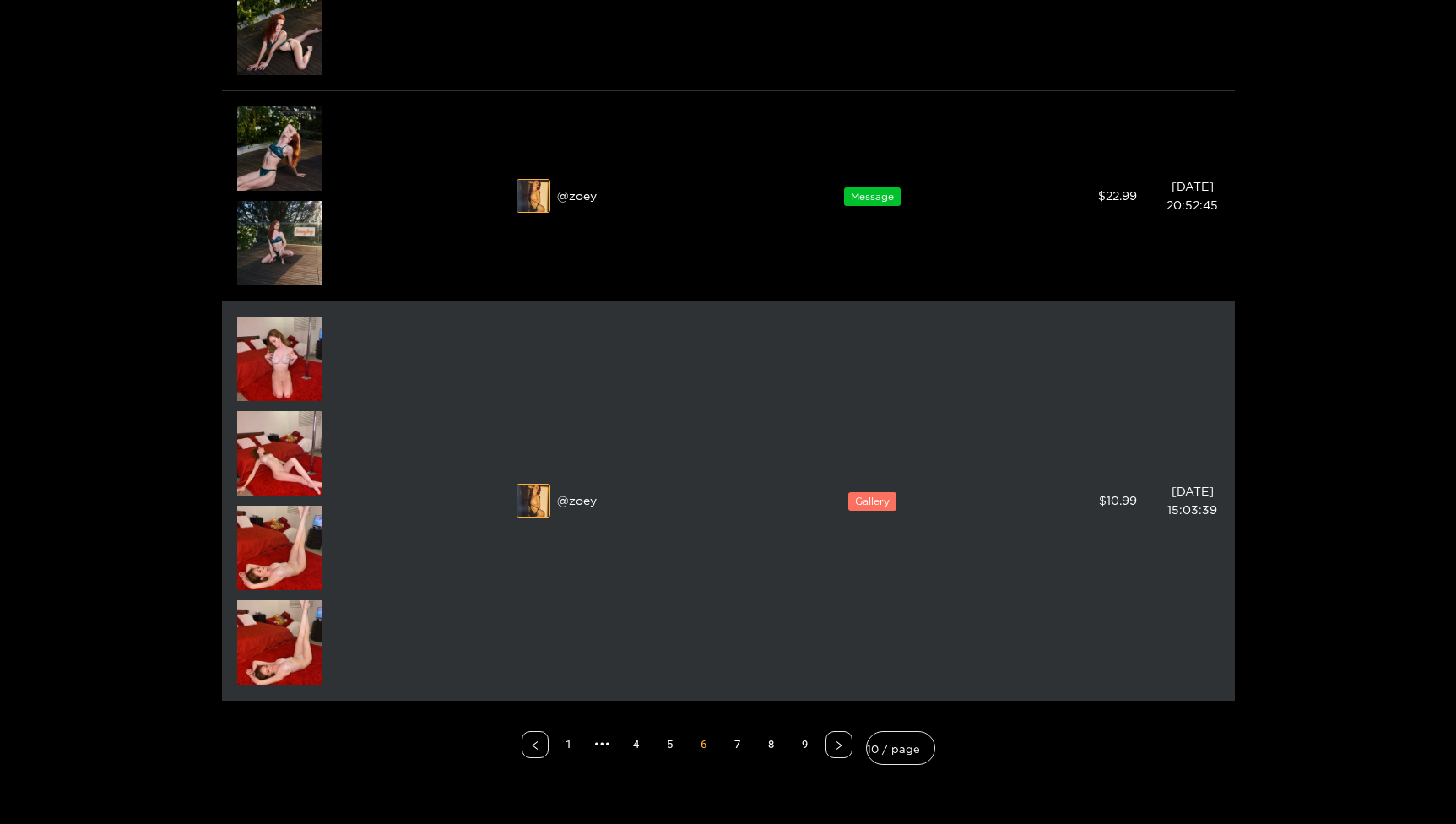
scroll to position [3909, 0]
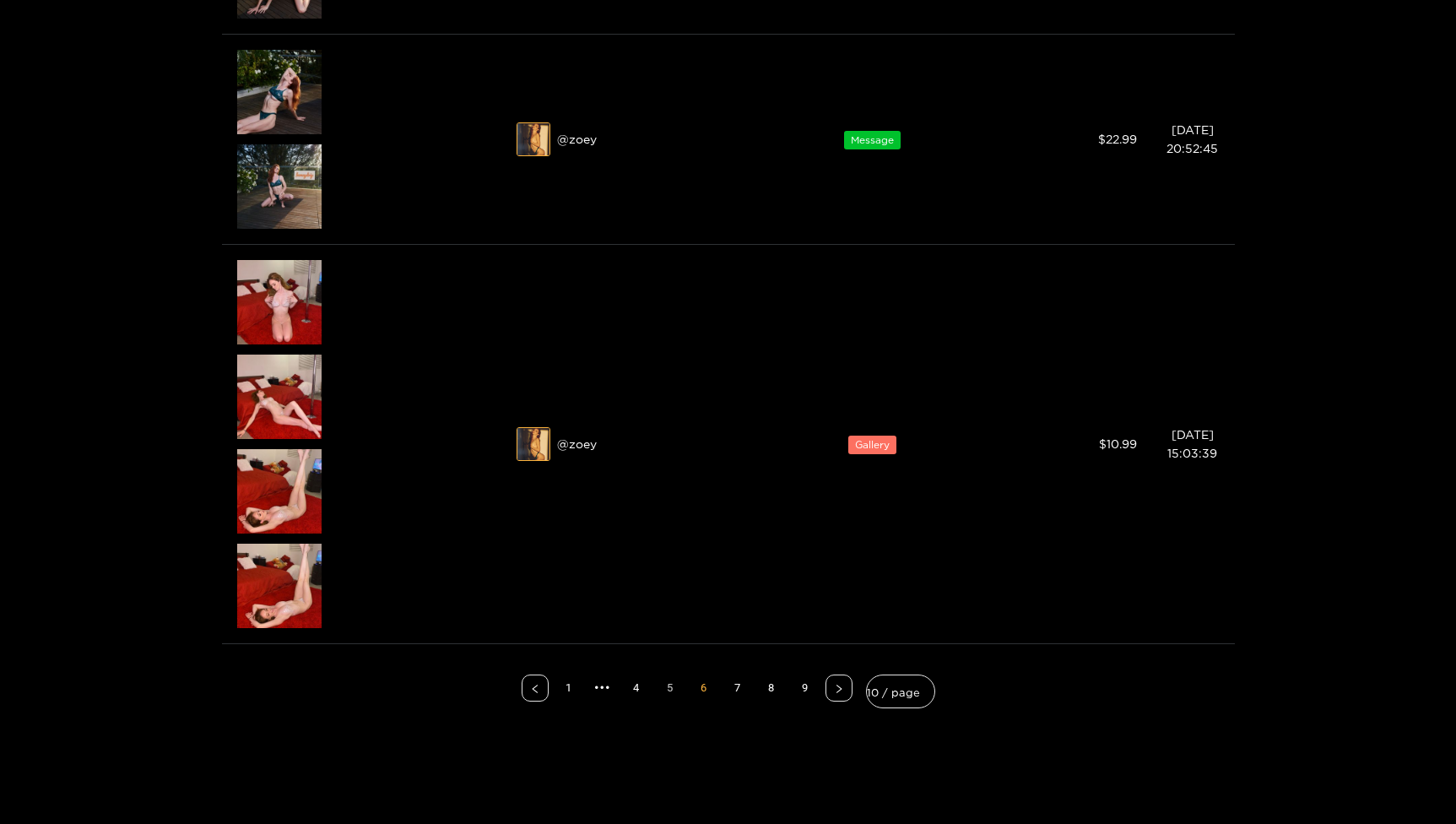
click at [682, 693] on link "5" at bounding box center [670, 688] width 25 height 25
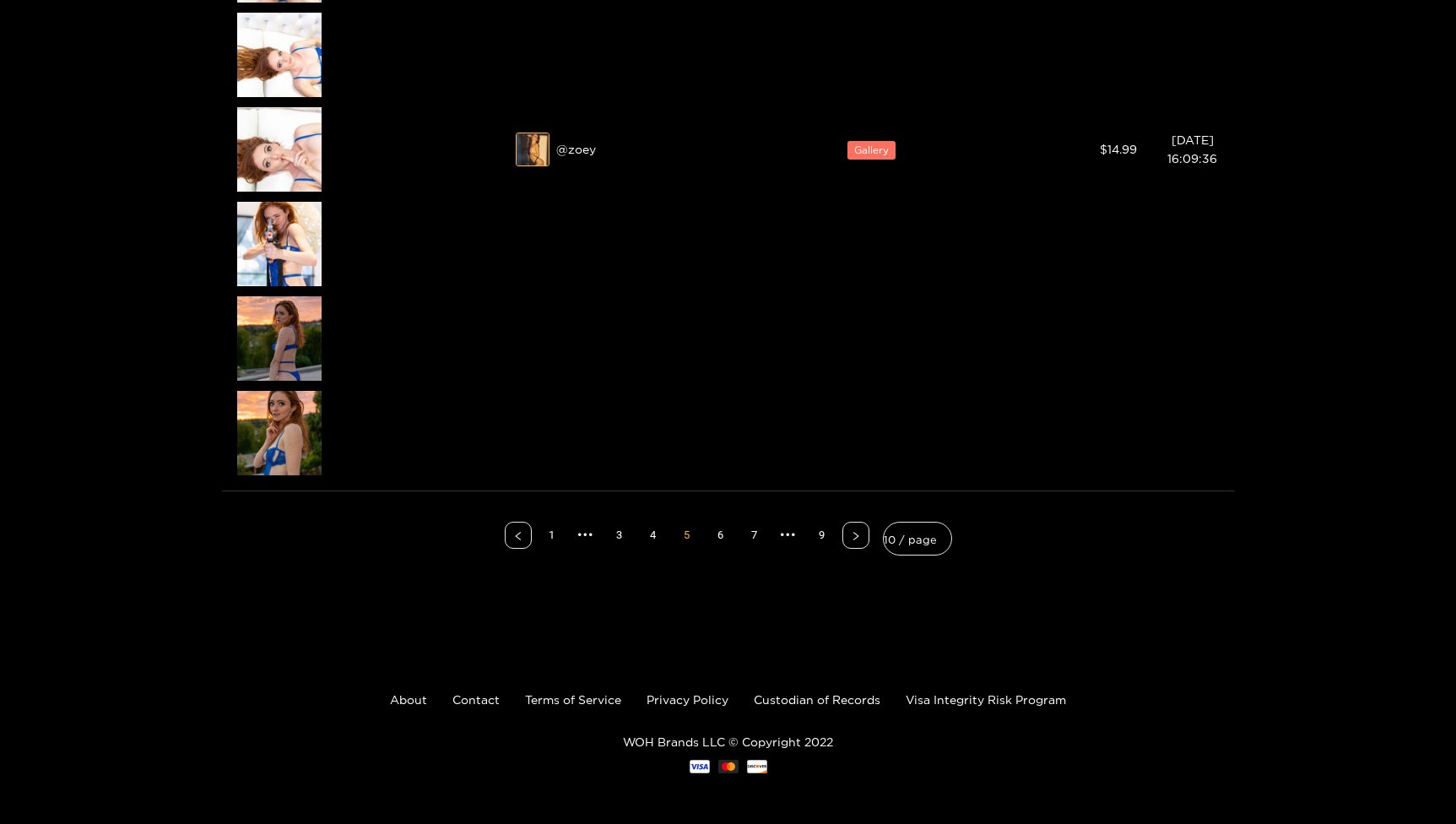
scroll to position [3261, 0]
click at [659, 535] on link "4" at bounding box center [653, 535] width 25 height 25
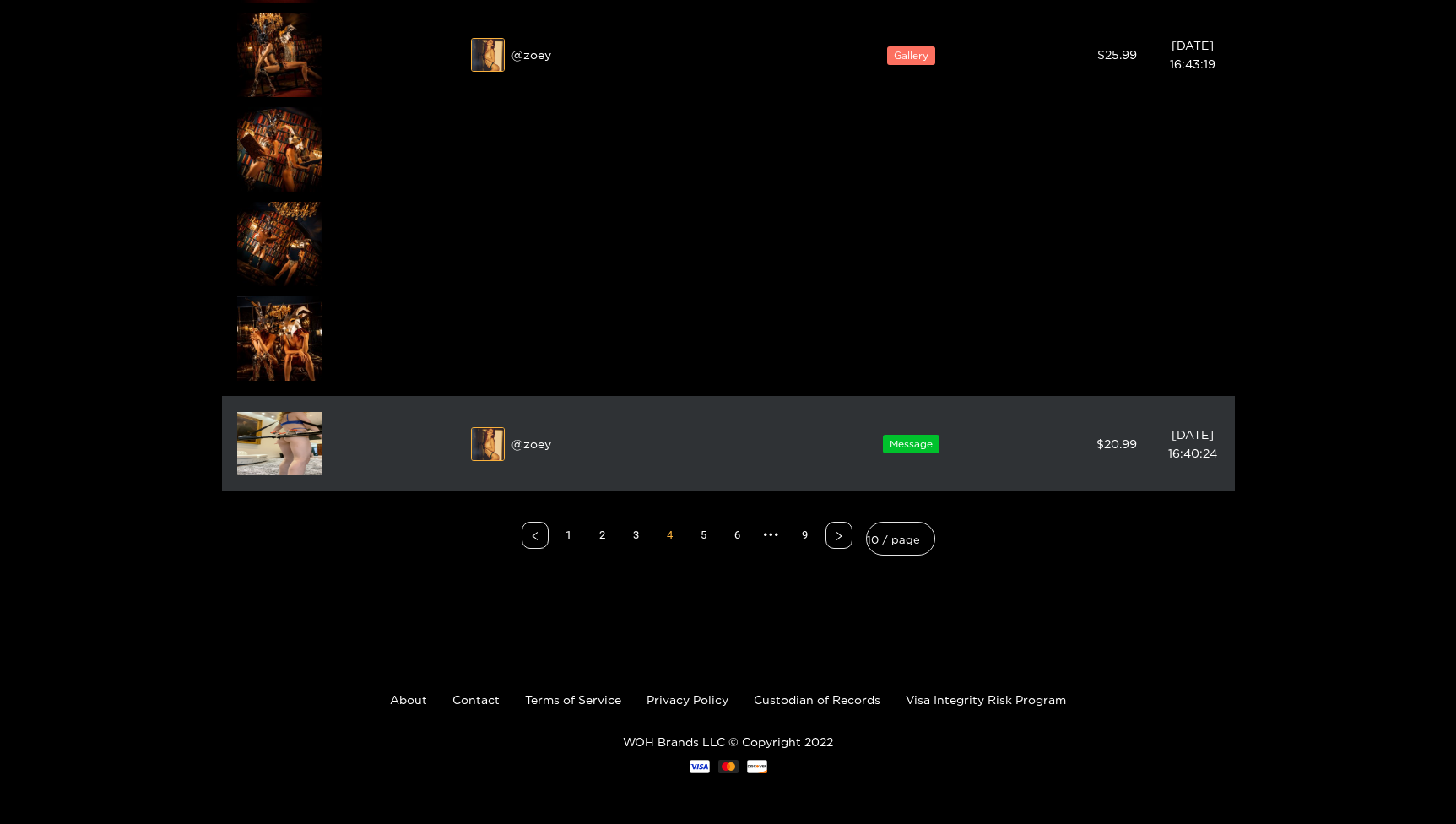
scroll to position [4753, 0]
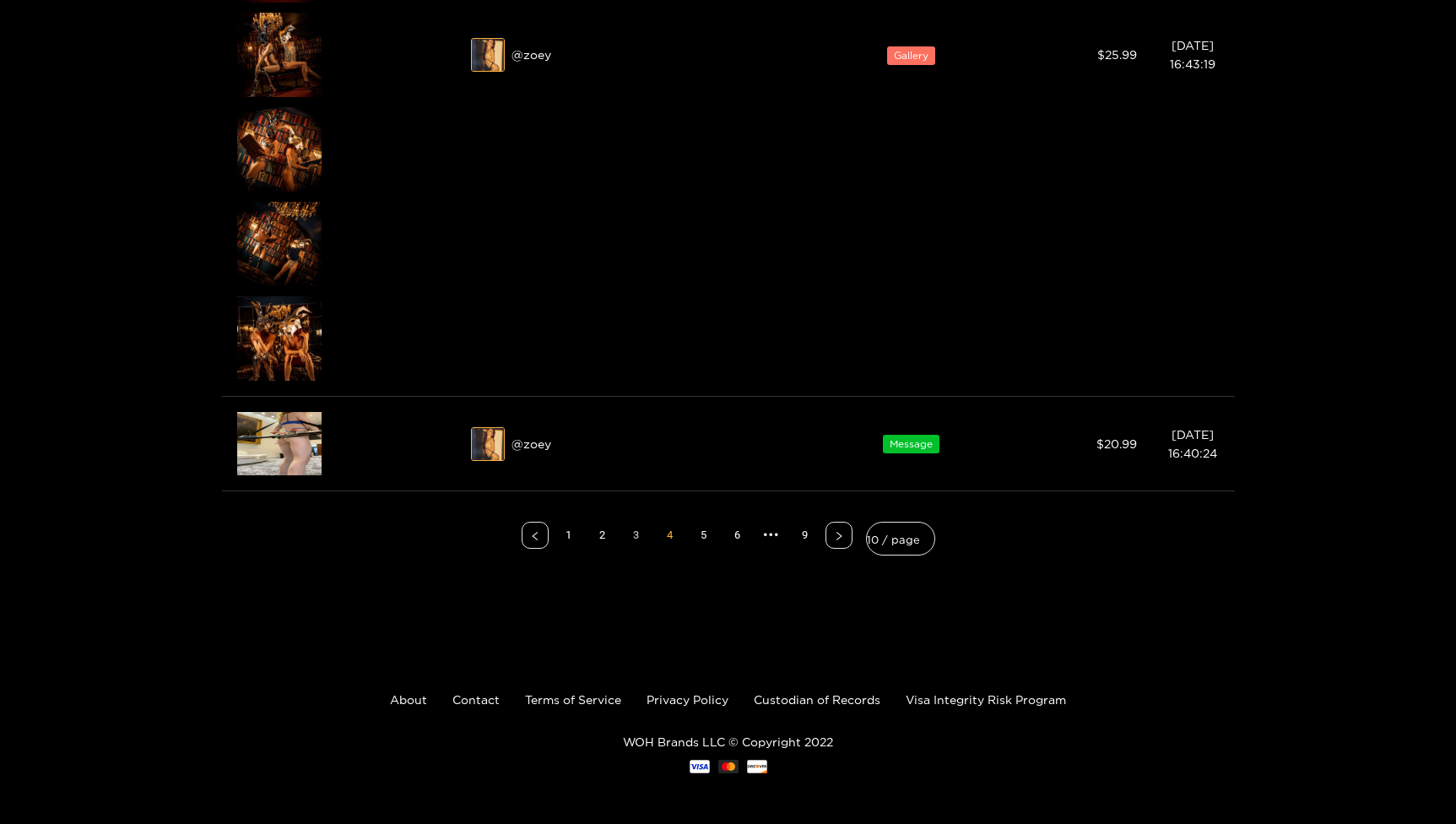
click at [644, 537] on link "3" at bounding box center [636, 535] width 25 height 25
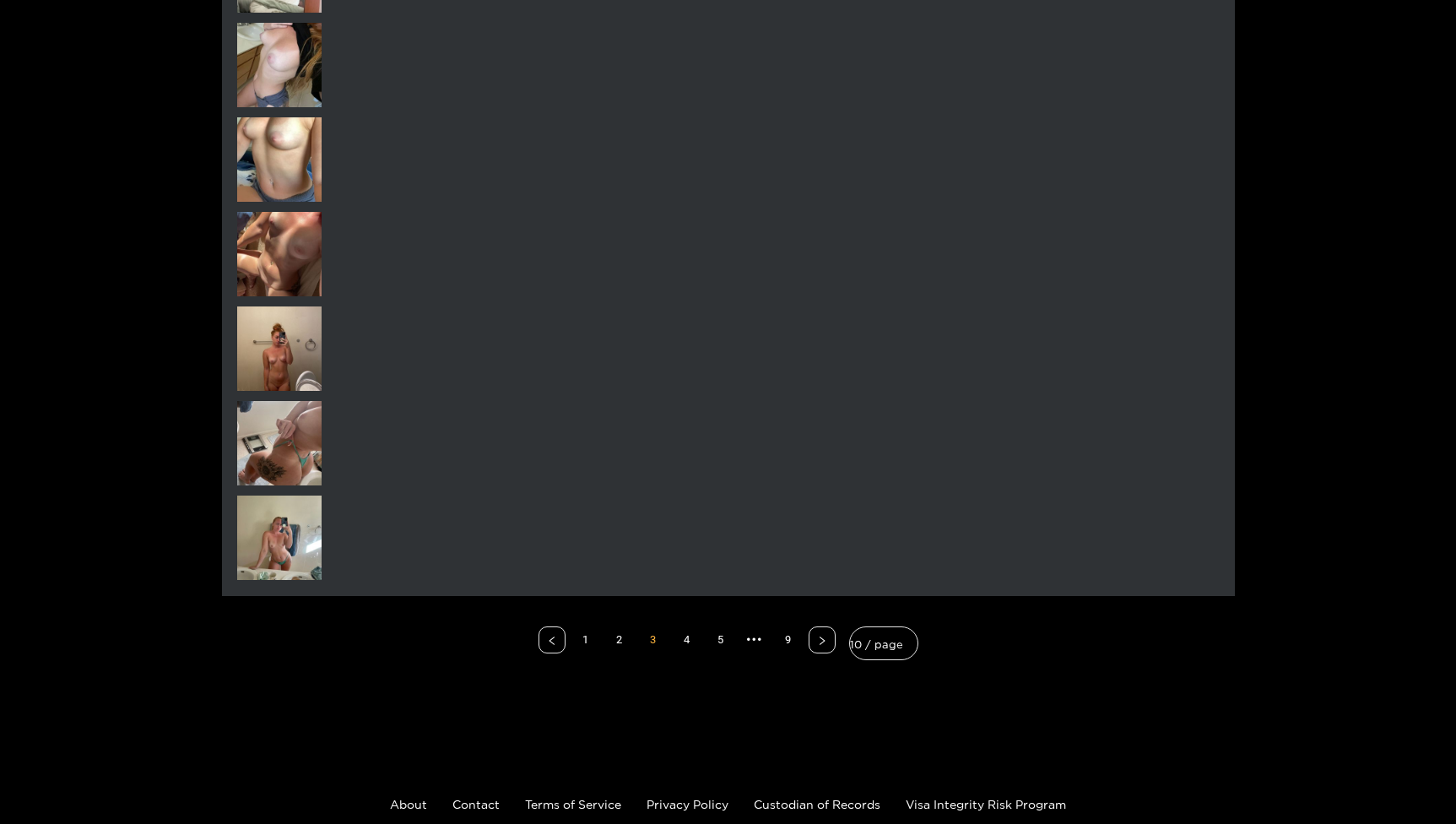
scroll to position [7136, 0]
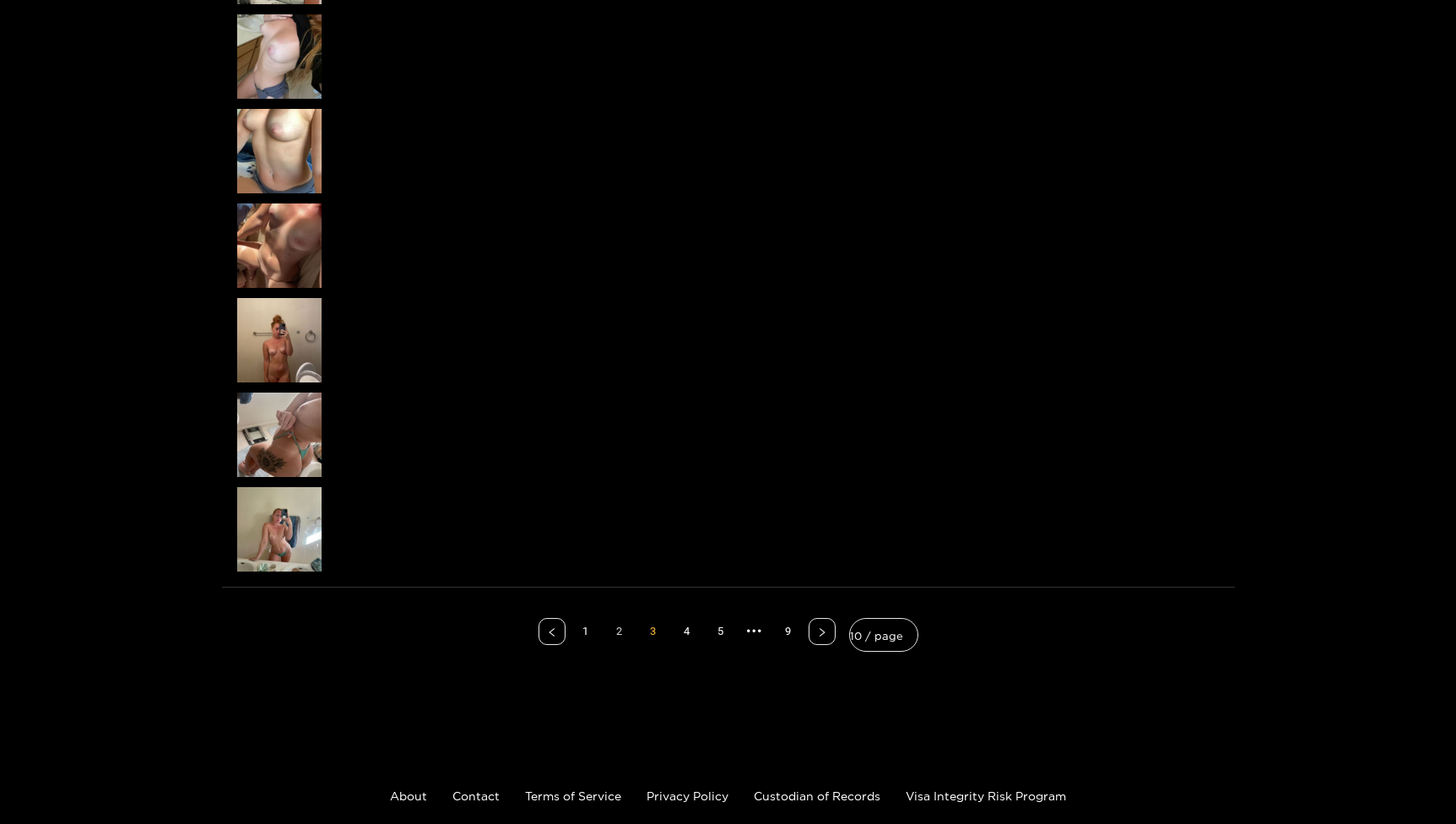
click at [627, 629] on link "2" at bounding box center [620, 631] width 25 height 25
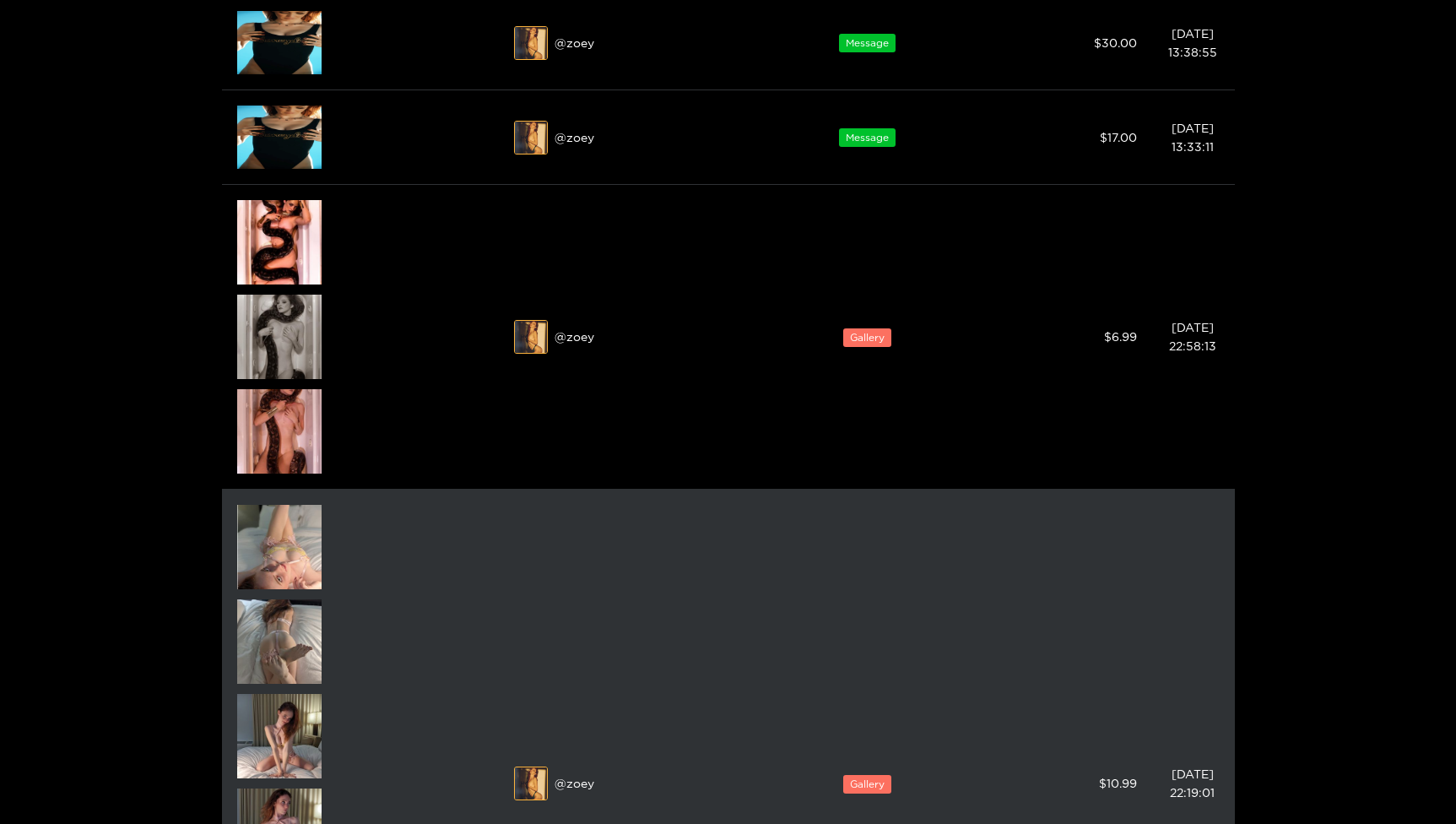
scroll to position [1835, 0]
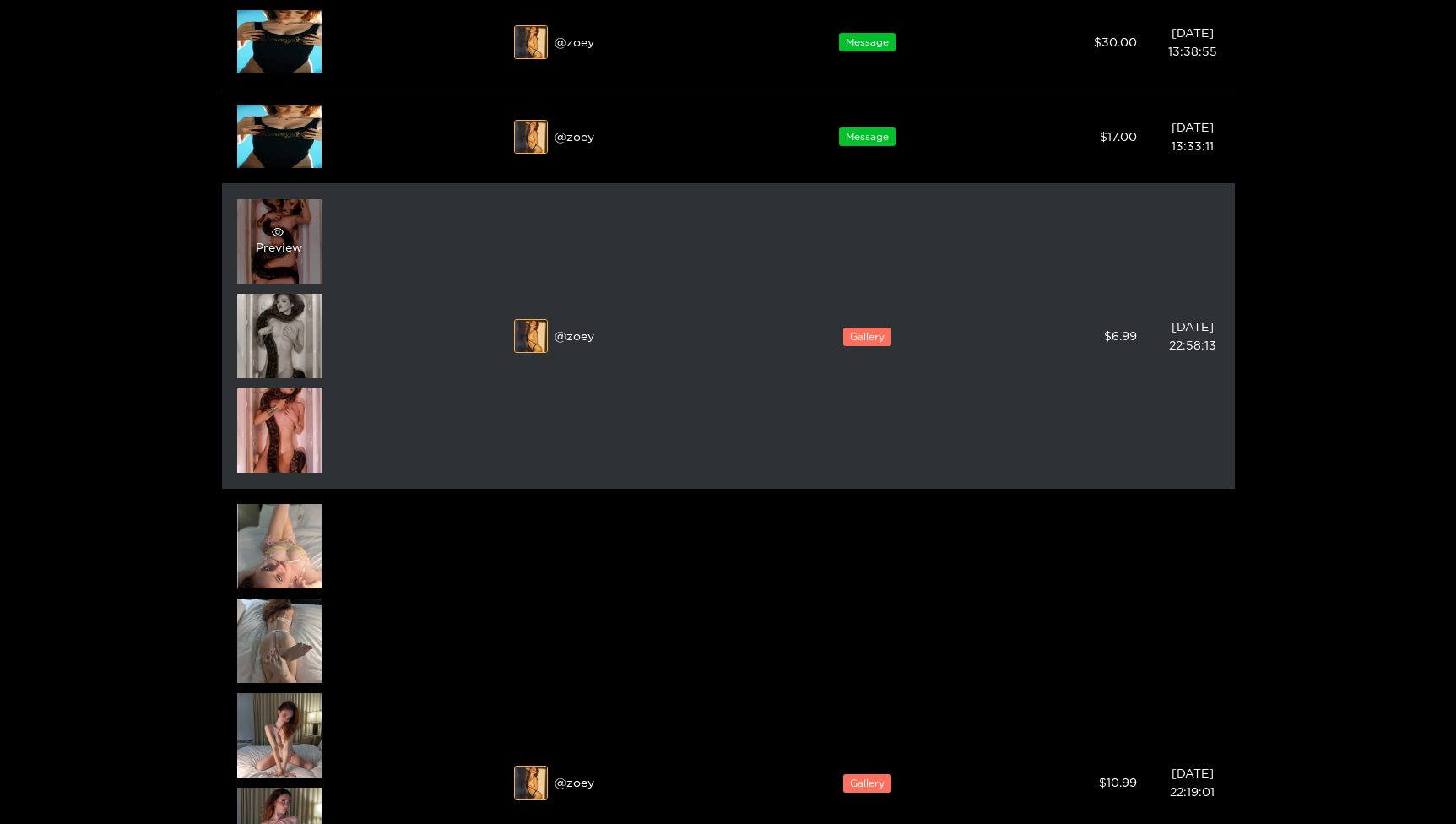
click at [299, 259] on div "Preview" at bounding box center [279, 241] width 84 height 84
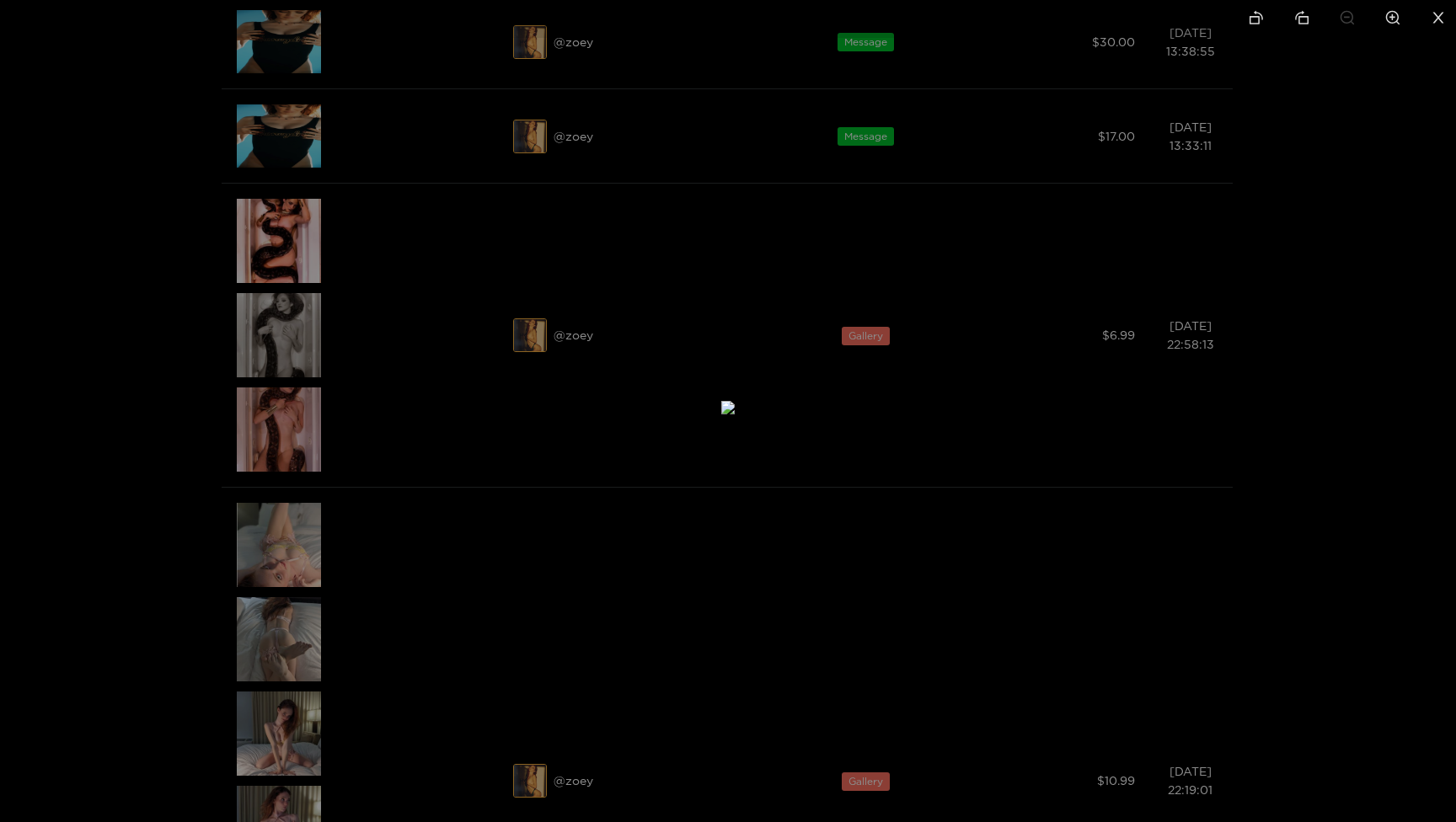
click at [1391, 24] on icon "zoom-in" at bounding box center [1392, 17] width 15 height 15
click at [1343, 16] on icon "zoom-out" at bounding box center [1347, 17] width 15 height 15
click at [1429, 32] on li at bounding box center [1438, 18] width 36 height 38
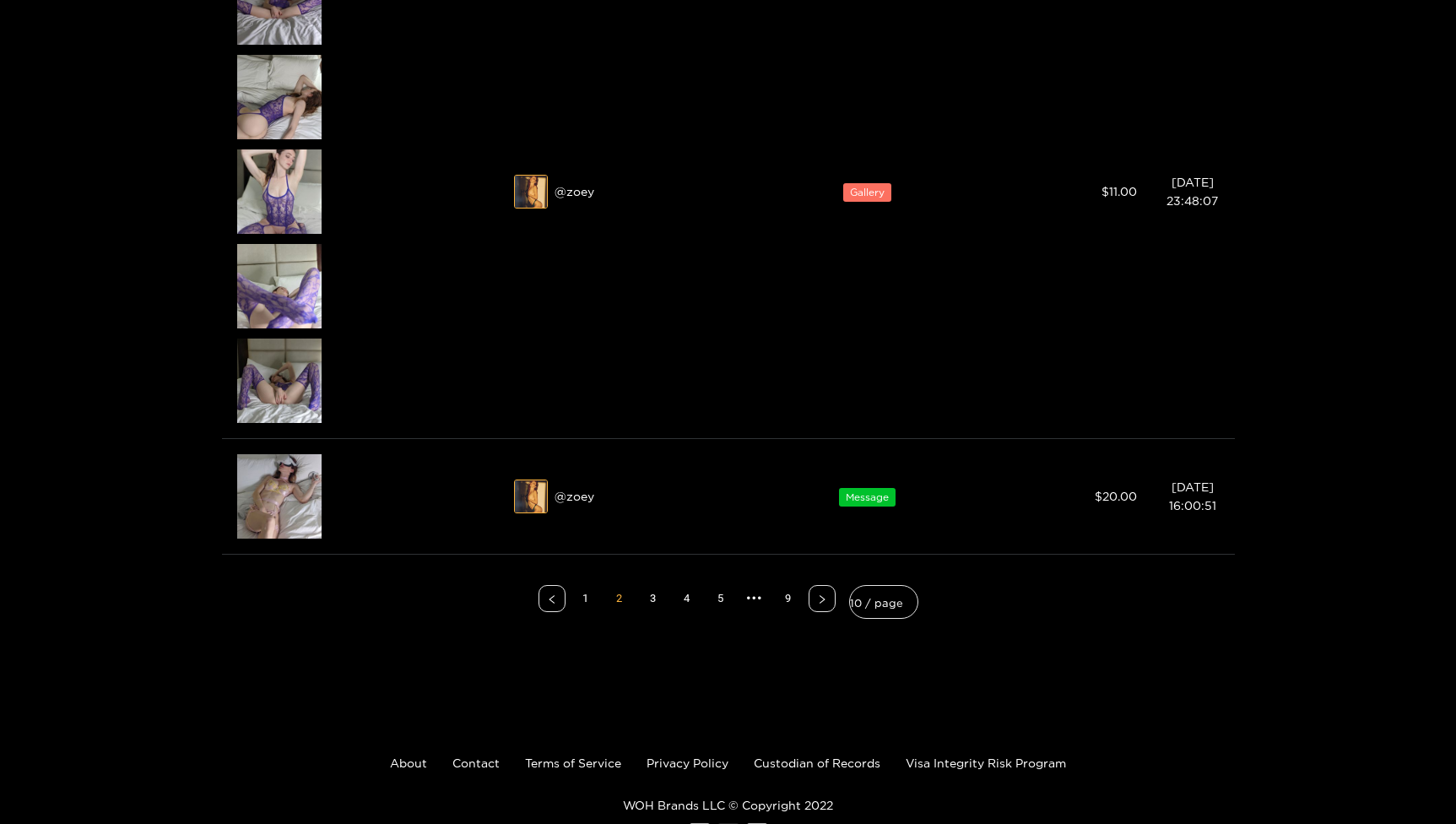
scroll to position [2978, 0]
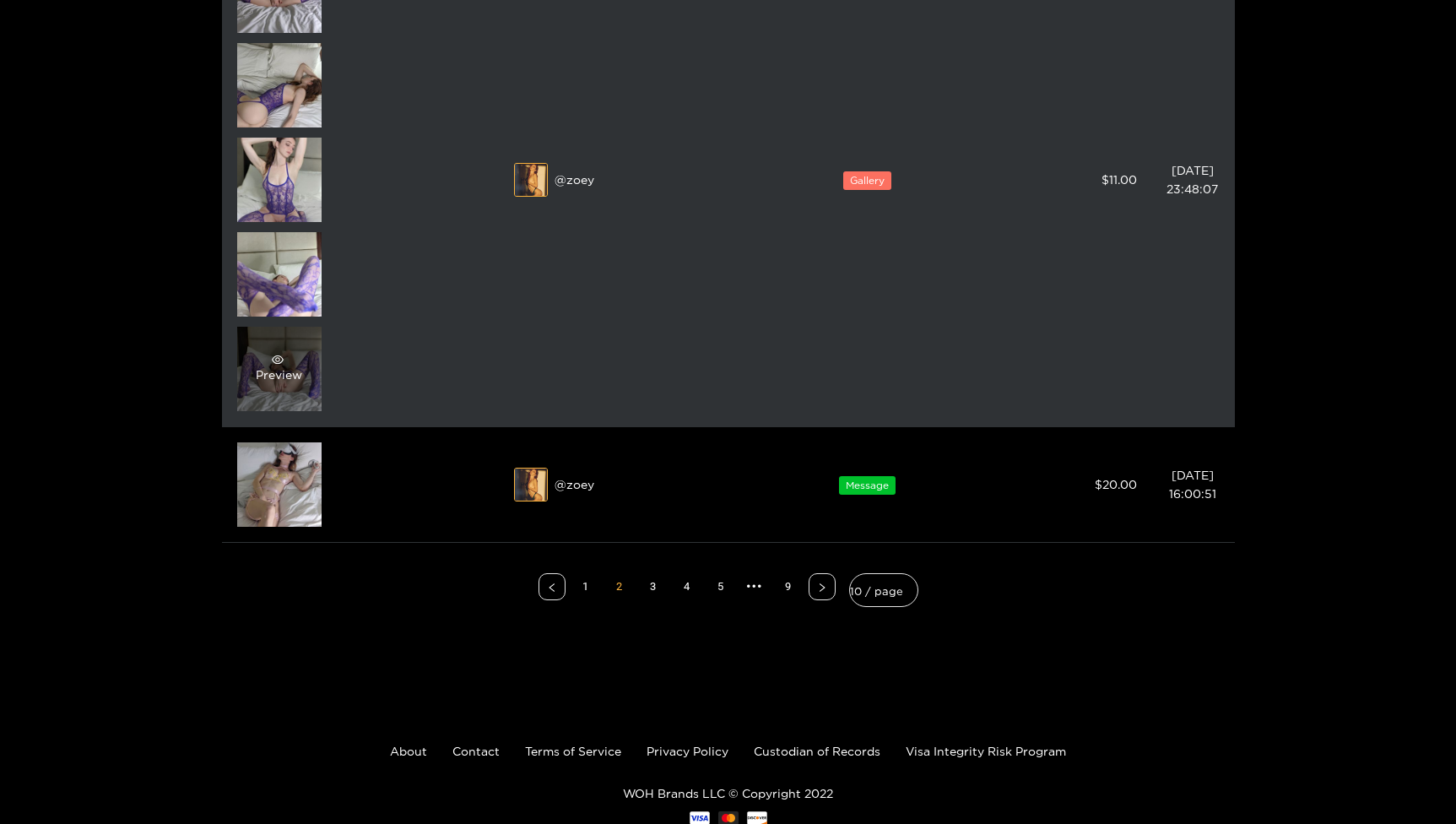
click at [280, 349] on div "Preview" at bounding box center [279, 368] width 84 height 84
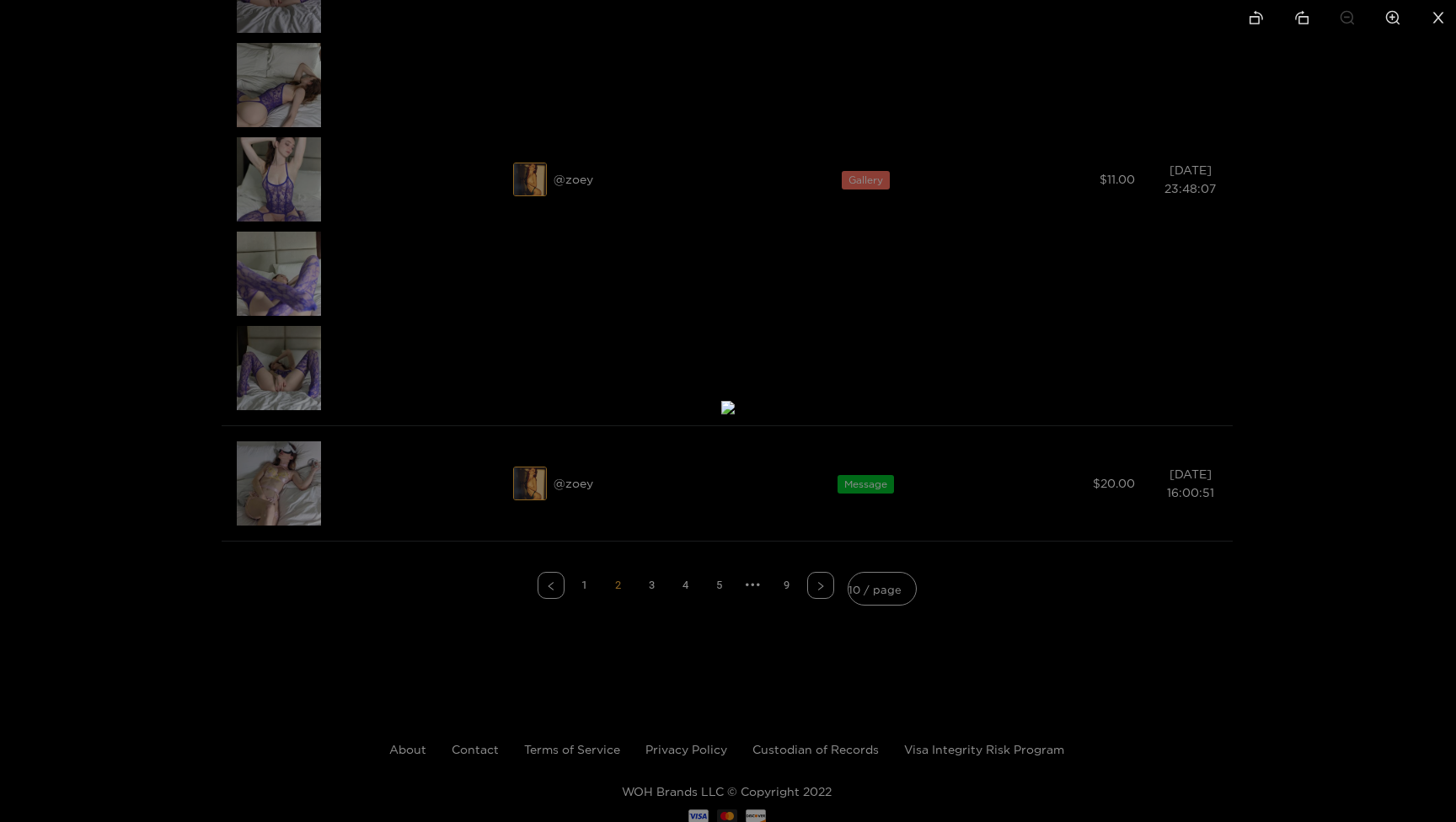
click at [1426, 19] on li at bounding box center [1438, 18] width 36 height 38
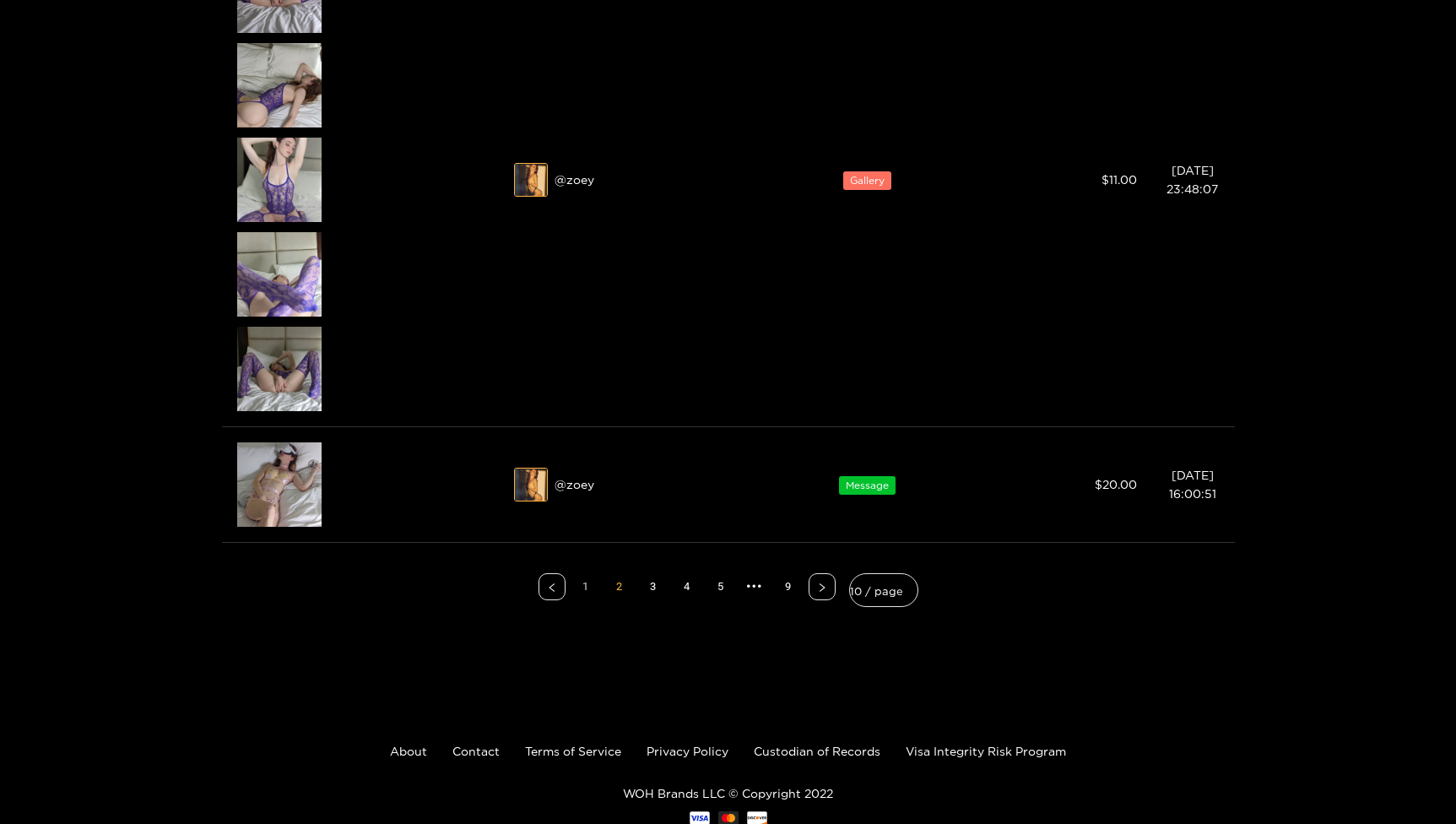
click at [595, 587] on link "1" at bounding box center [586, 587] width 25 height 25
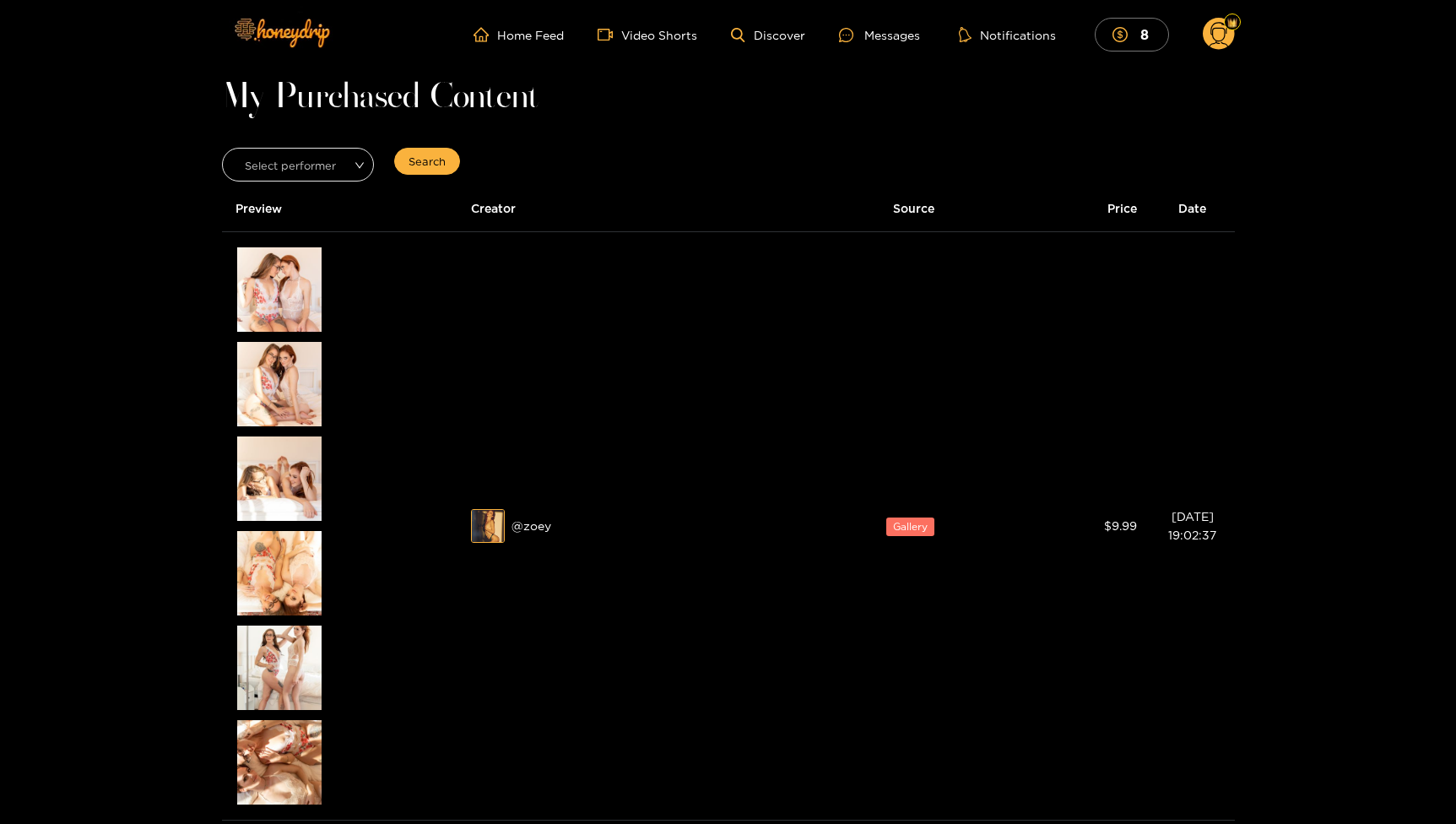
scroll to position [0, 0]
